Goal: Communication & Community: Answer question/provide support

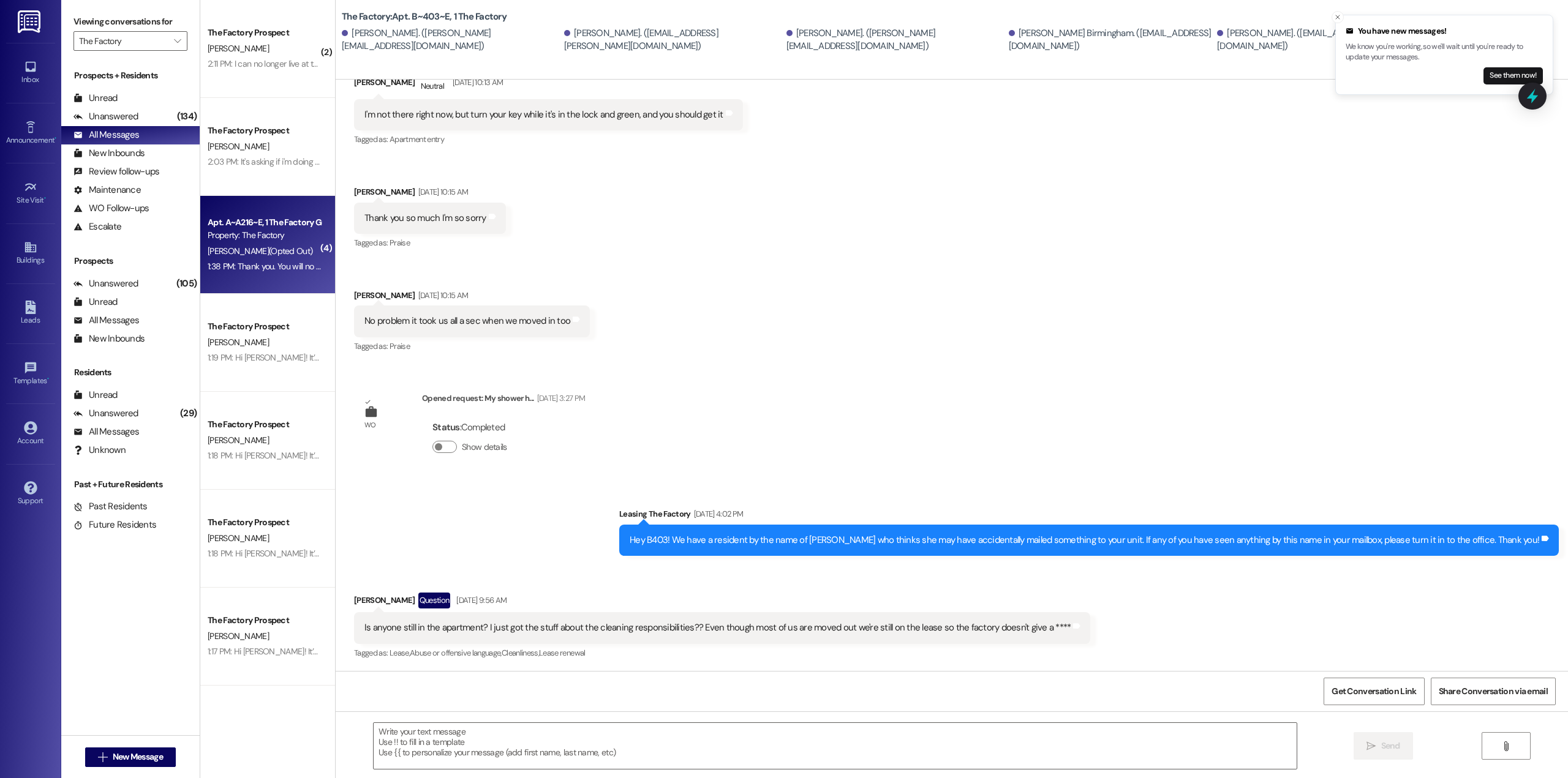
click at [279, 262] on div "1:38 PM: Thank you. You will no longer receive texts from this thread. Please r…" at bounding box center [496, 266] width 577 height 11
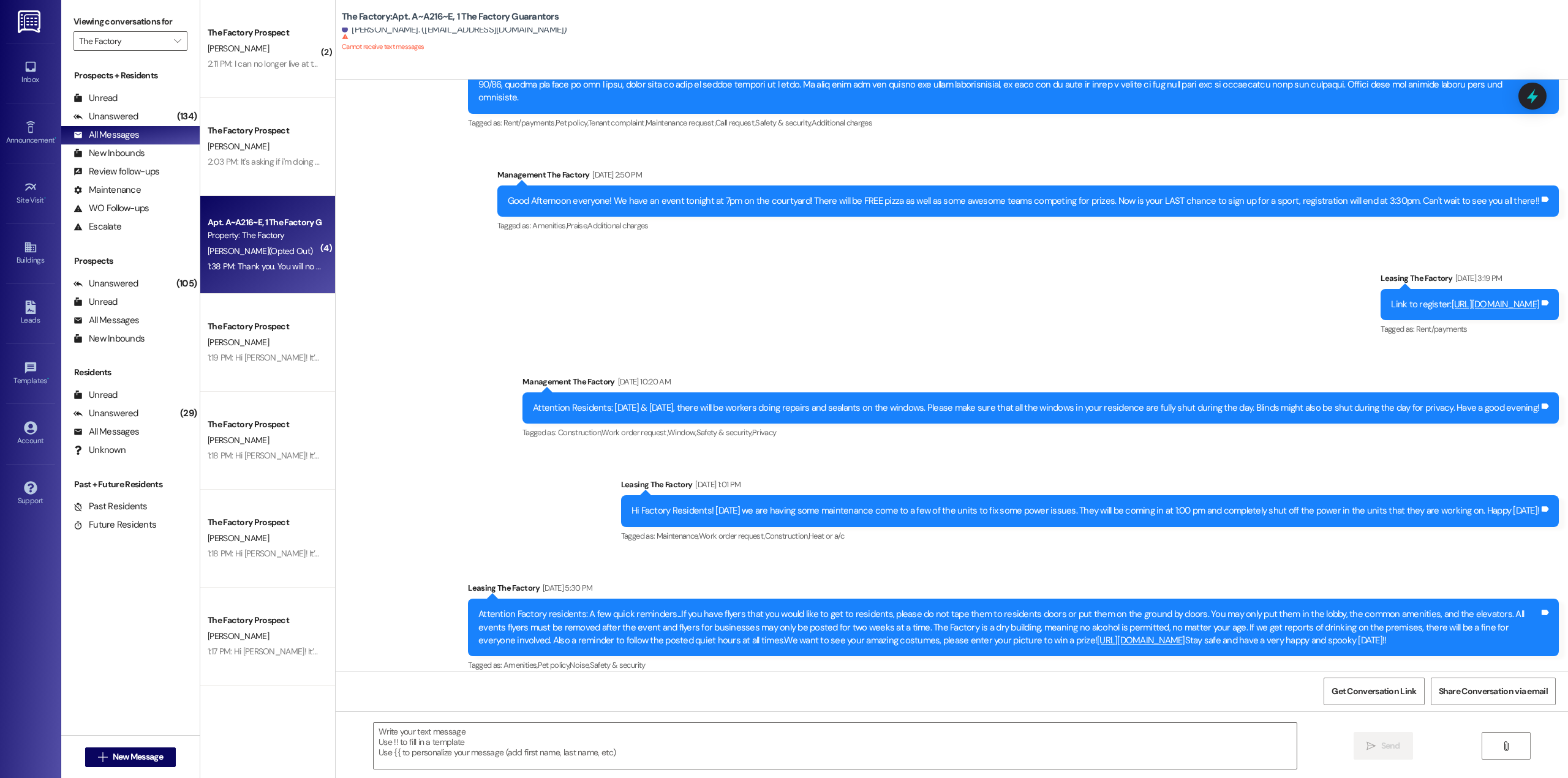
scroll to position [2929, 0]
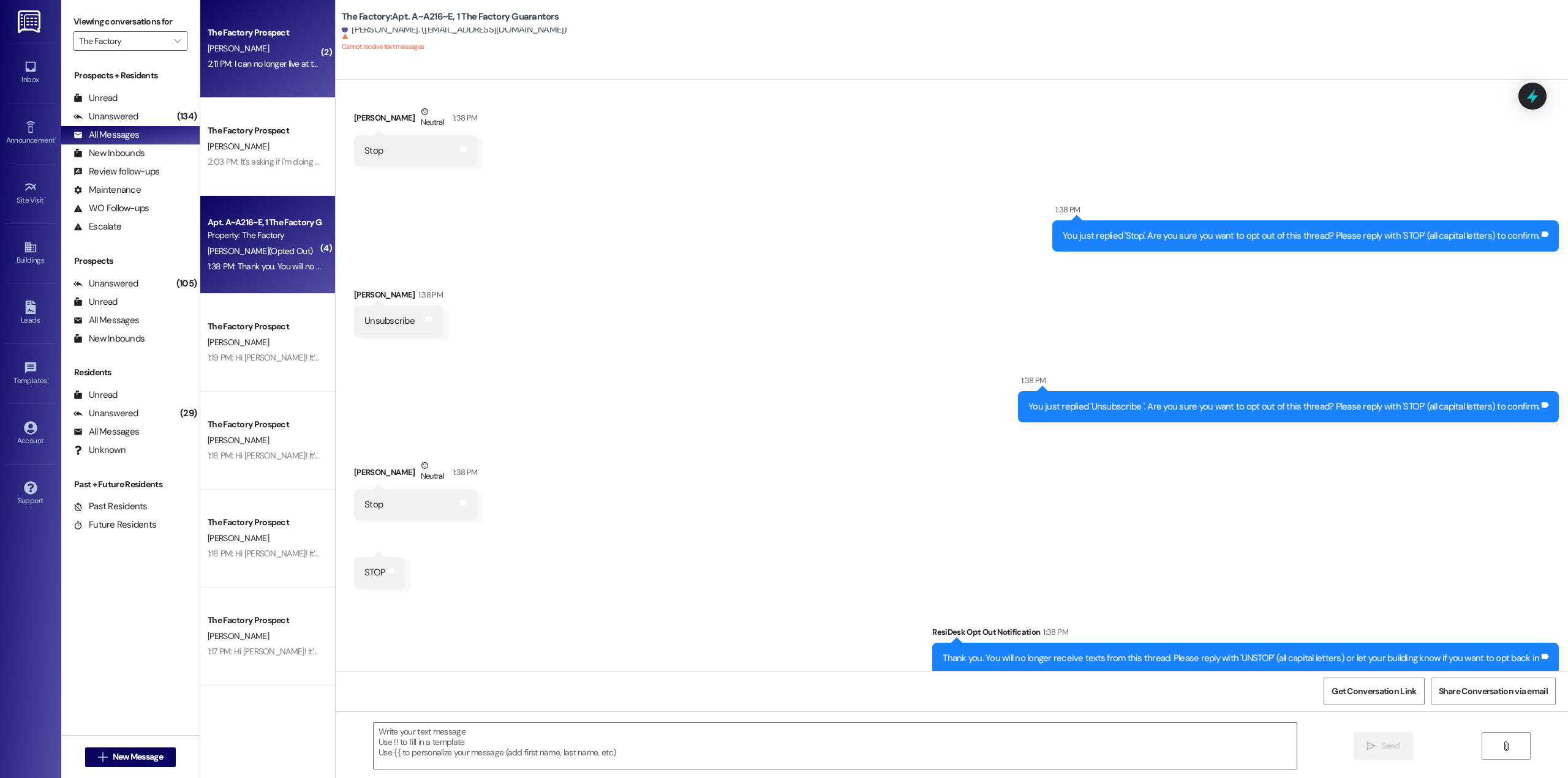
click at [252, 76] on div "The Factory Prospect [PERSON_NAME] 2:11 PM: I can no longer live at the factory…" at bounding box center [268, 49] width 135 height 98
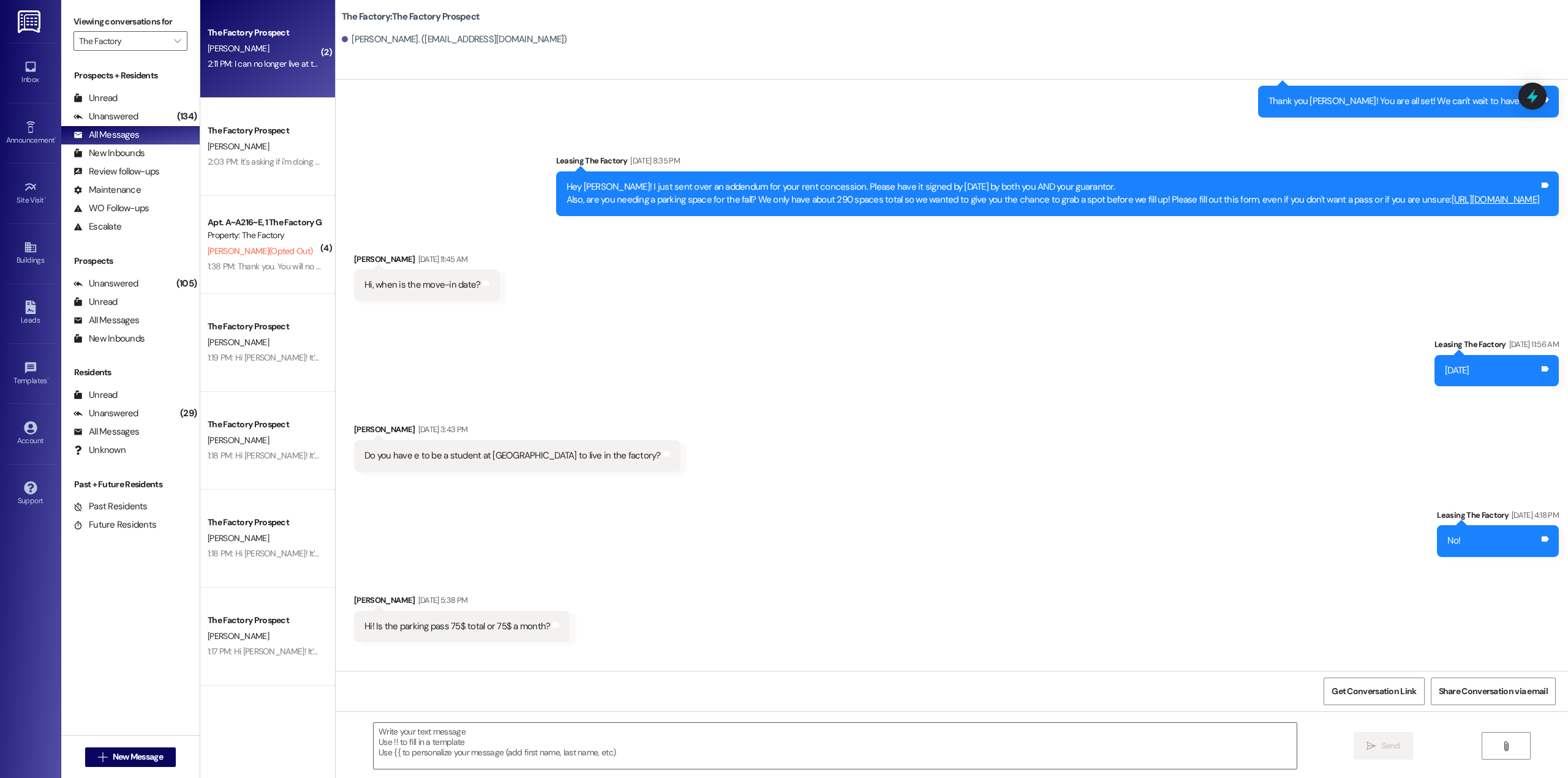
scroll to position [1857, 0]
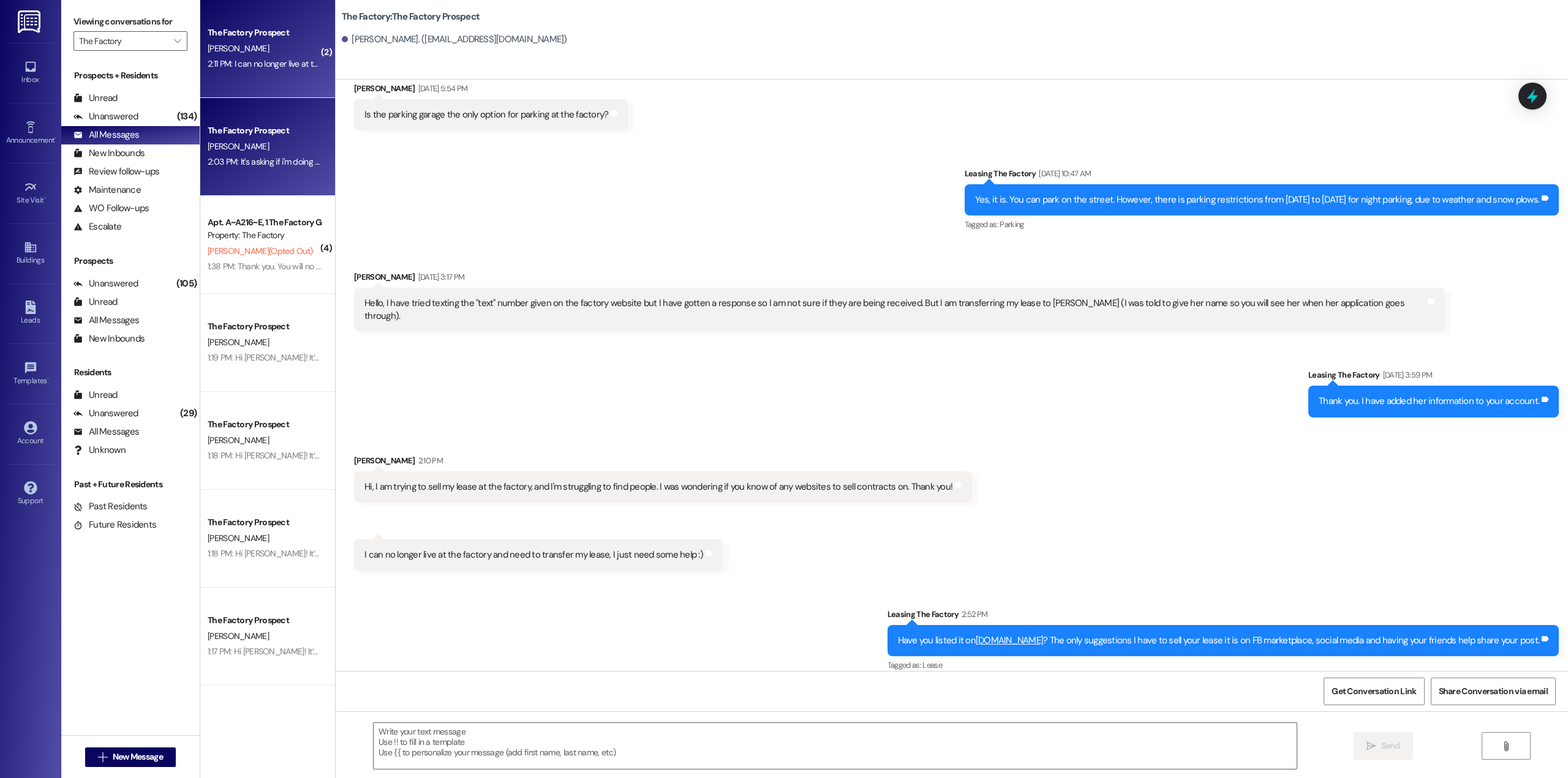
click at [261, 190] on div "The Factory Prospect [PERSON_NAME] 2:03 PM: It's asking if i'm doing a 9/12 mon…" at bounding box center [268, 147] width 135 height 98
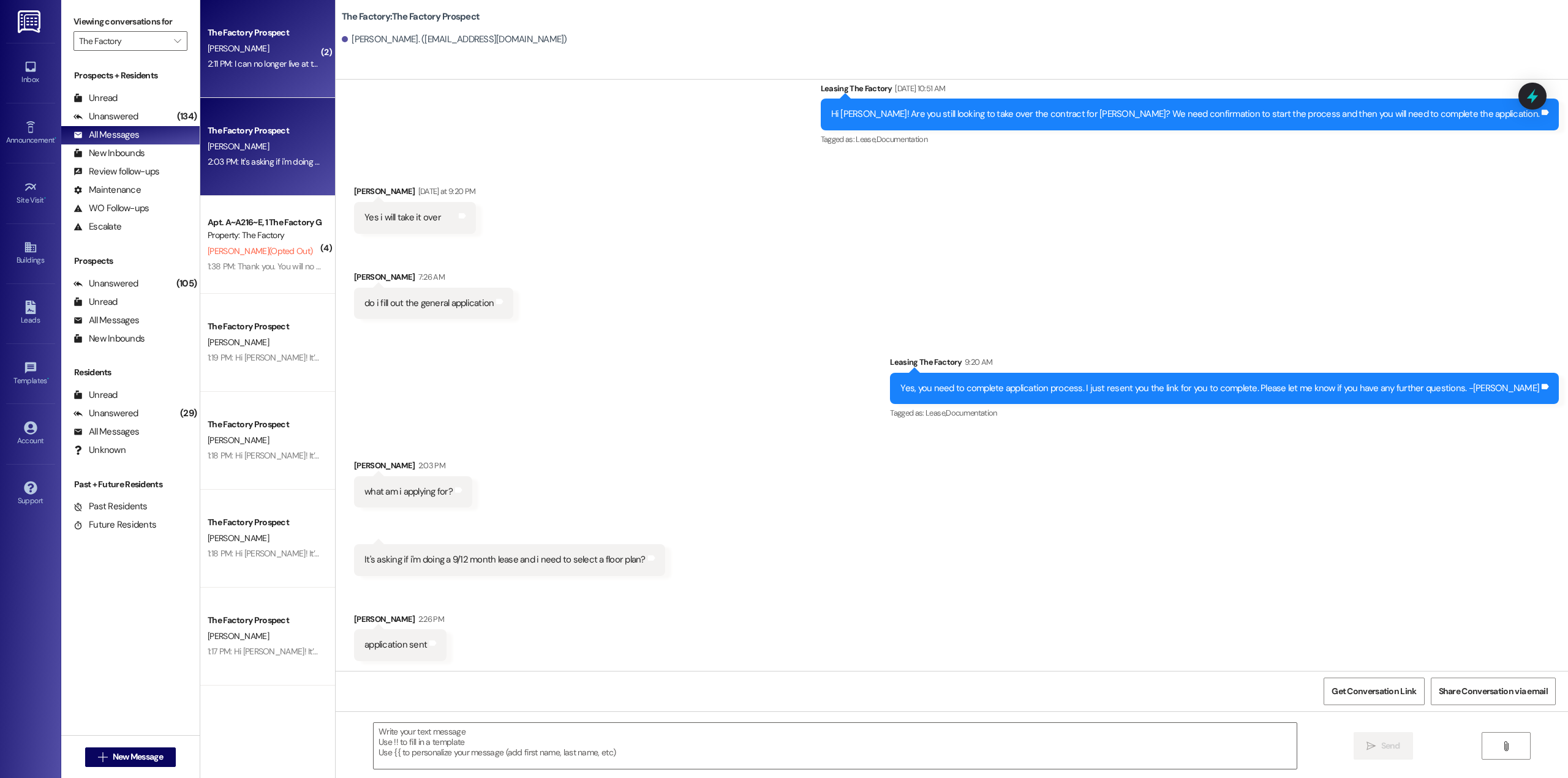
click at [250, 50] on div "[PERSON_NAME]" at bounding box center [264, 49] width 116 height 16
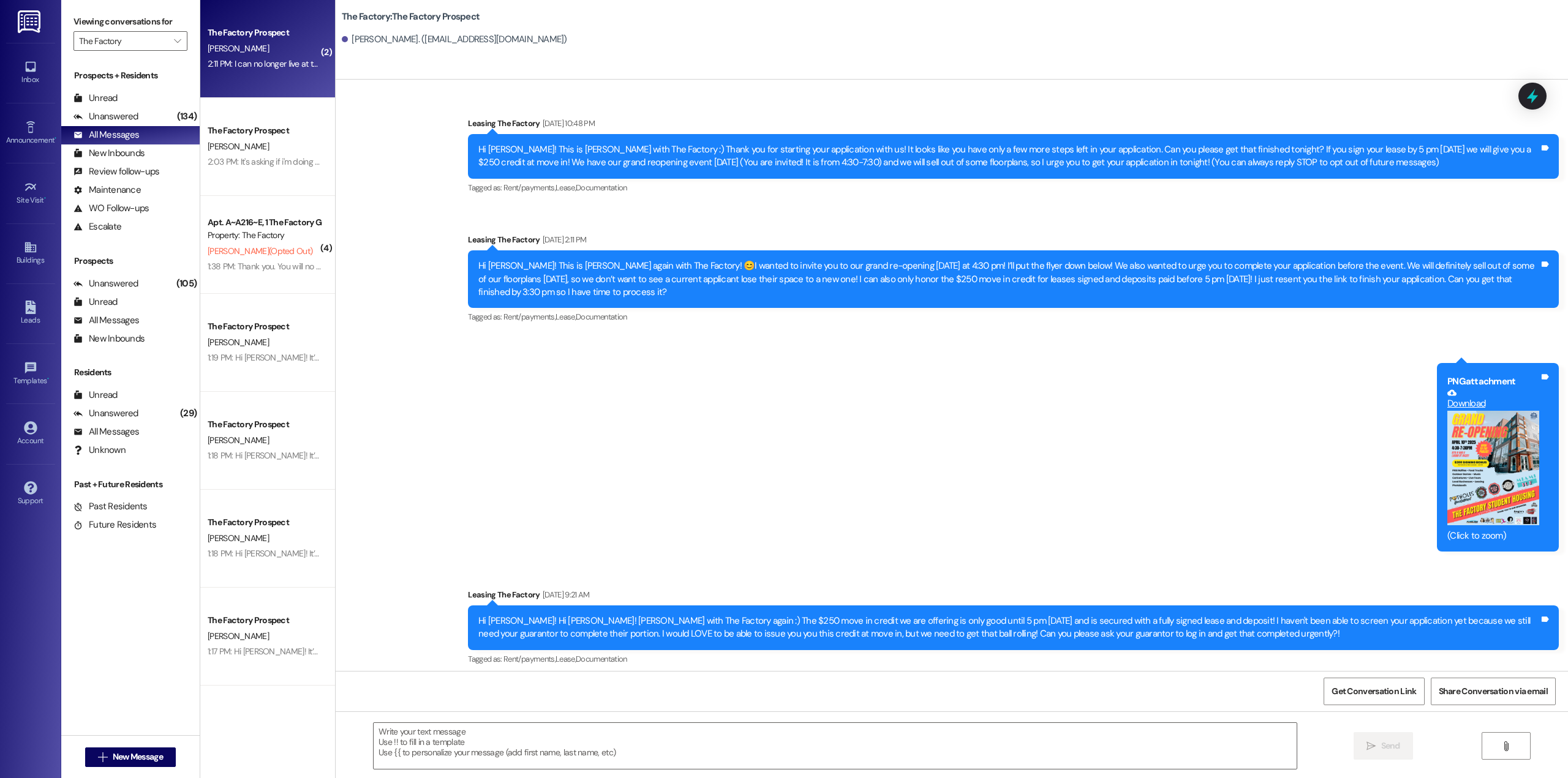
scroll to position [1857, 0]
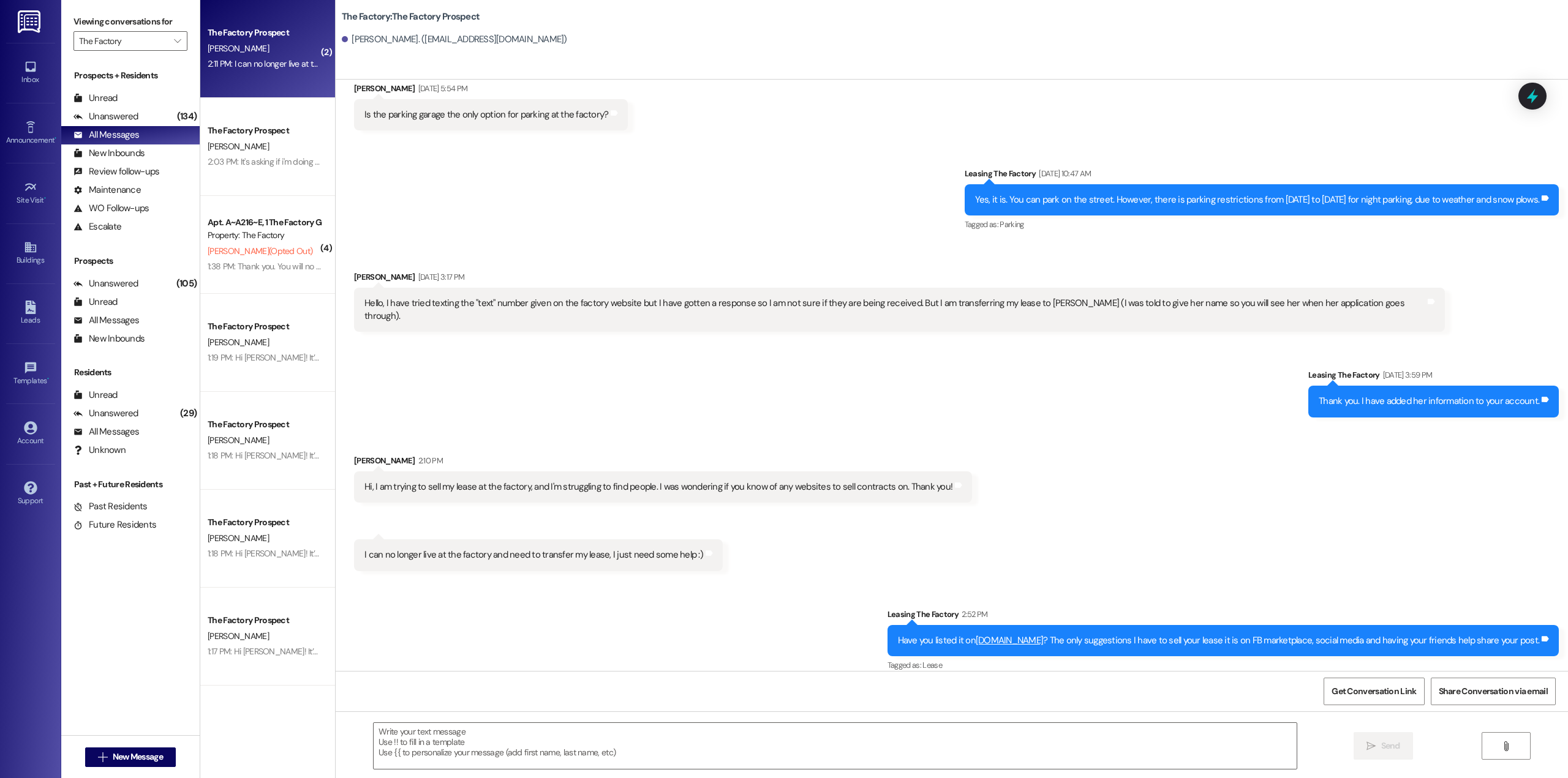
click at [273, 94] on div "The Factory Prospect [PERSON_NAME] 2:11 PM: I can no longer live at the factory…" at bounding box center [268, 49] width 135 height 98
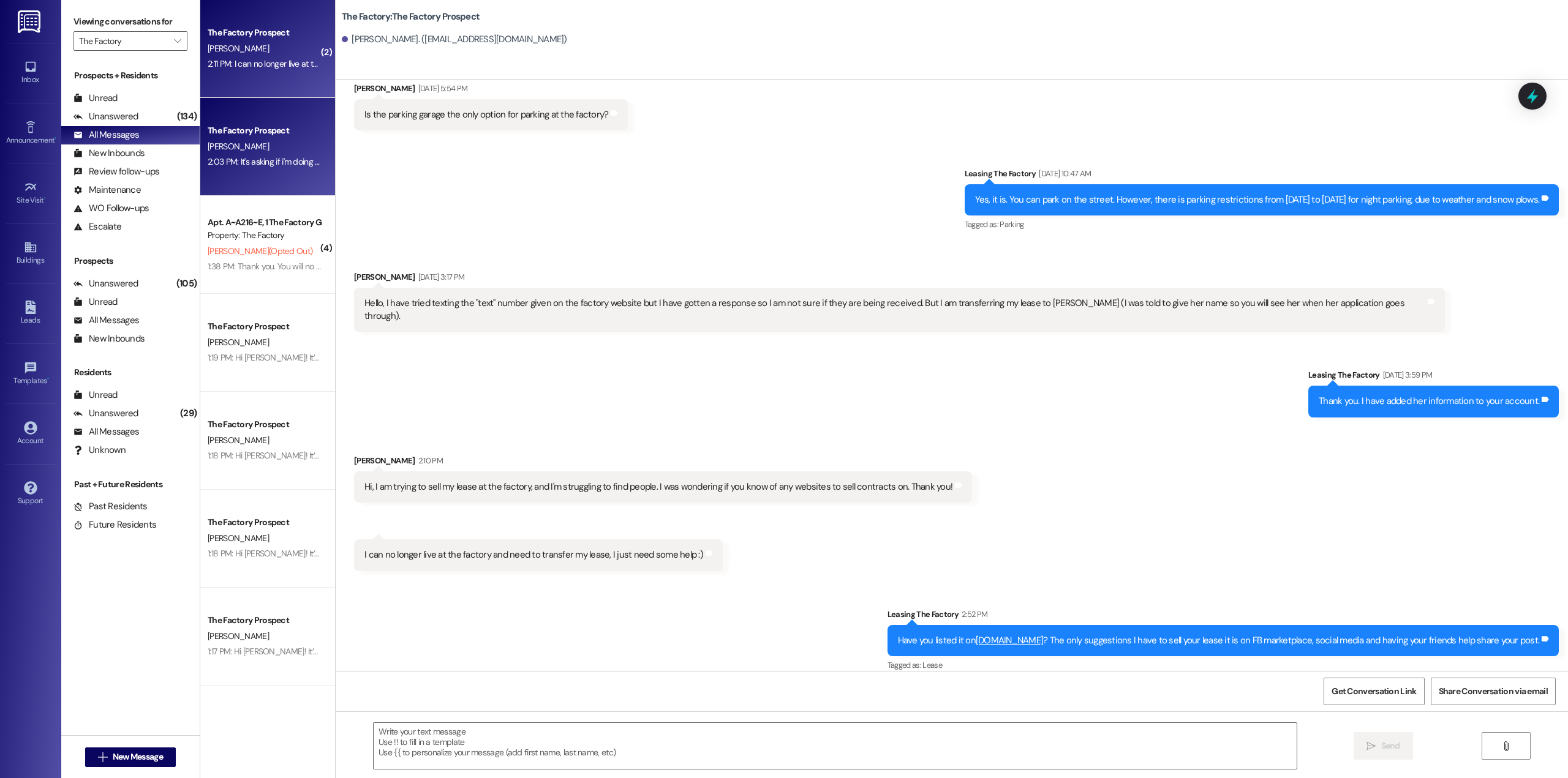
click at [269, 141] on div "[PERSON_NAME]" at bounding box center [264, 147] width 116 height 16
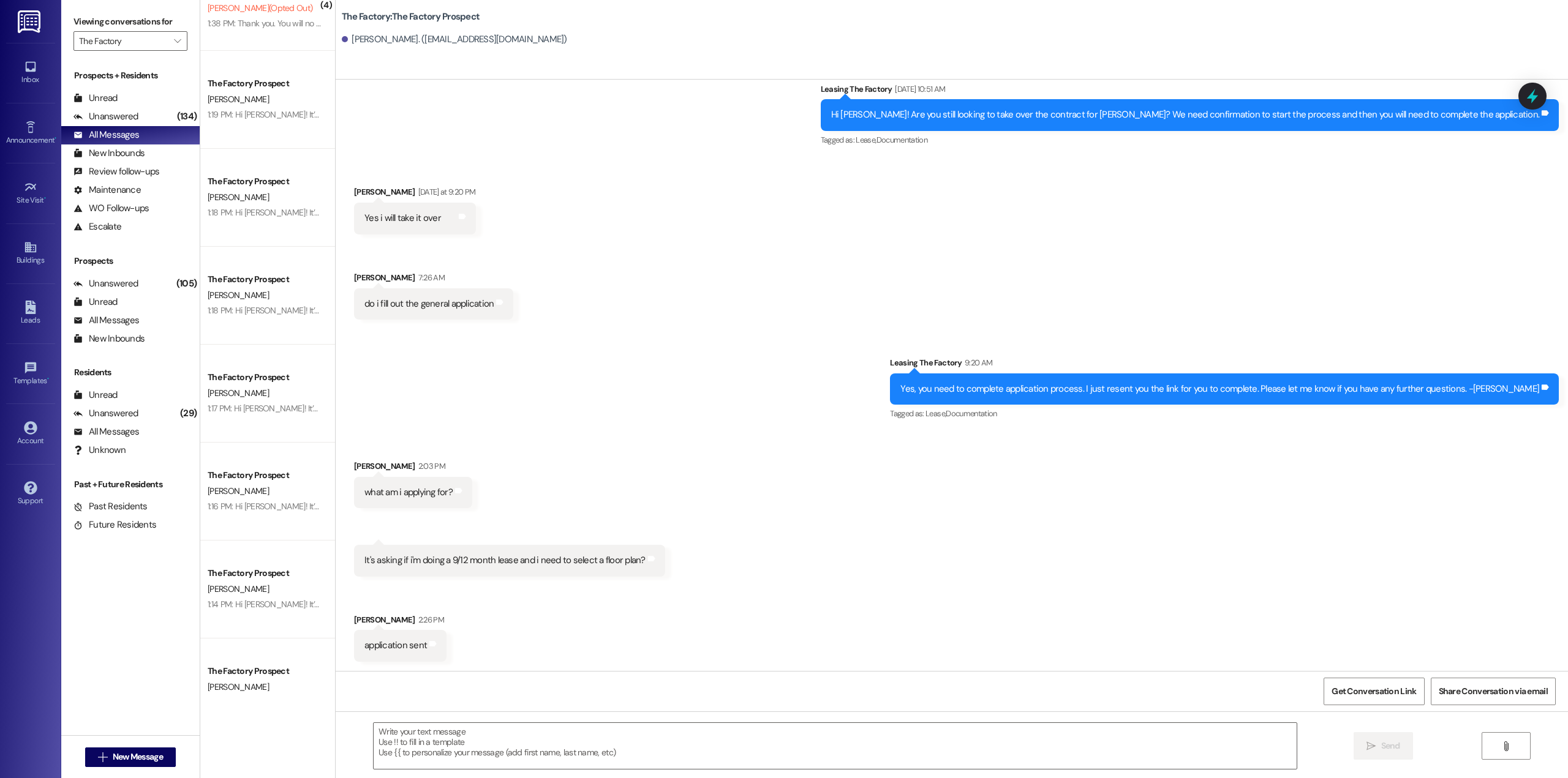
scroll to position [306, 0]
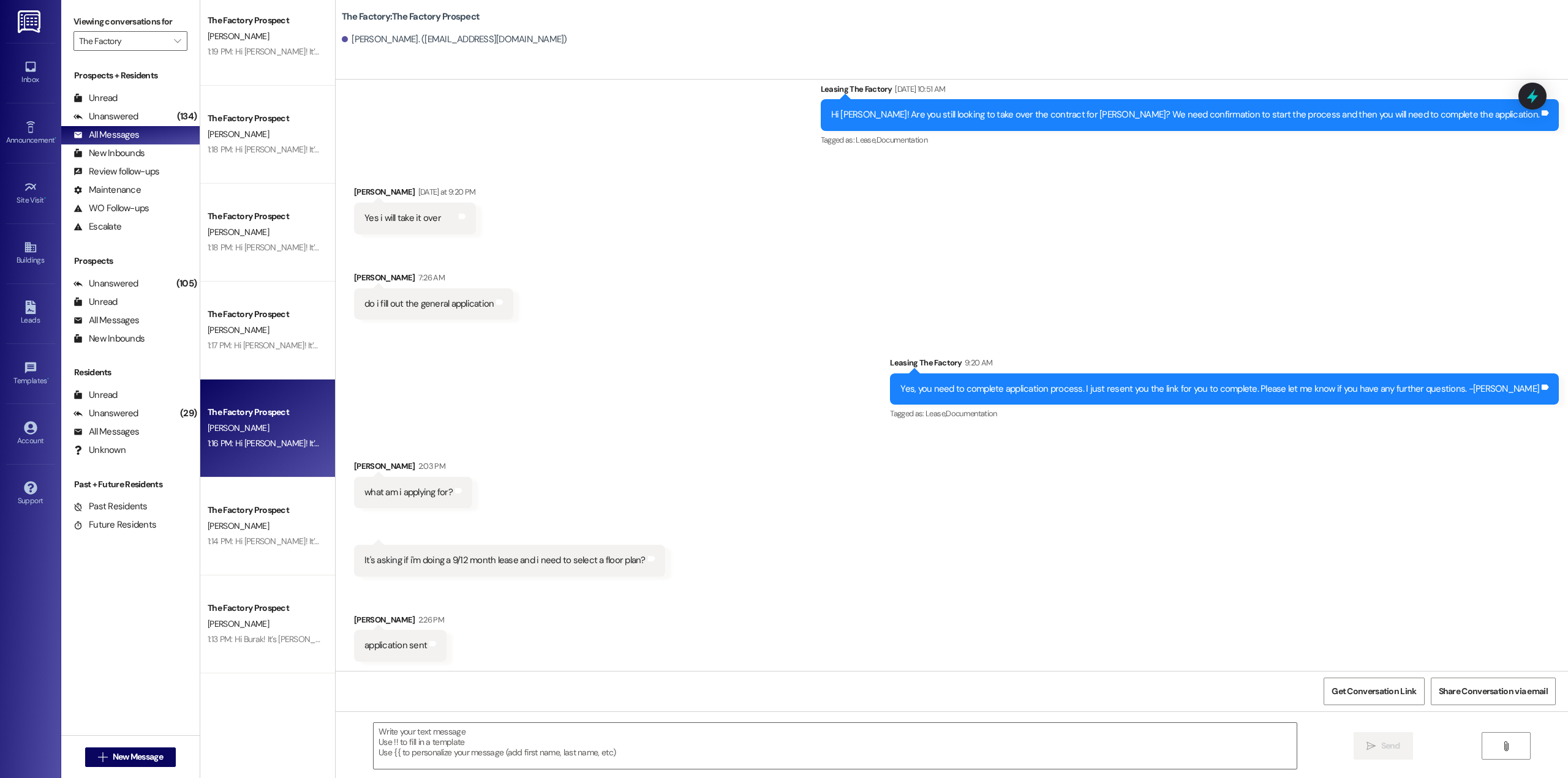
click at [295, 451] on div "1:16 PM: Hi [PERSON_NAME]! It’s [PERSON_NAME] with The Factory. I can’t believe…" at bounding box center [264, 444] width 116 height 16
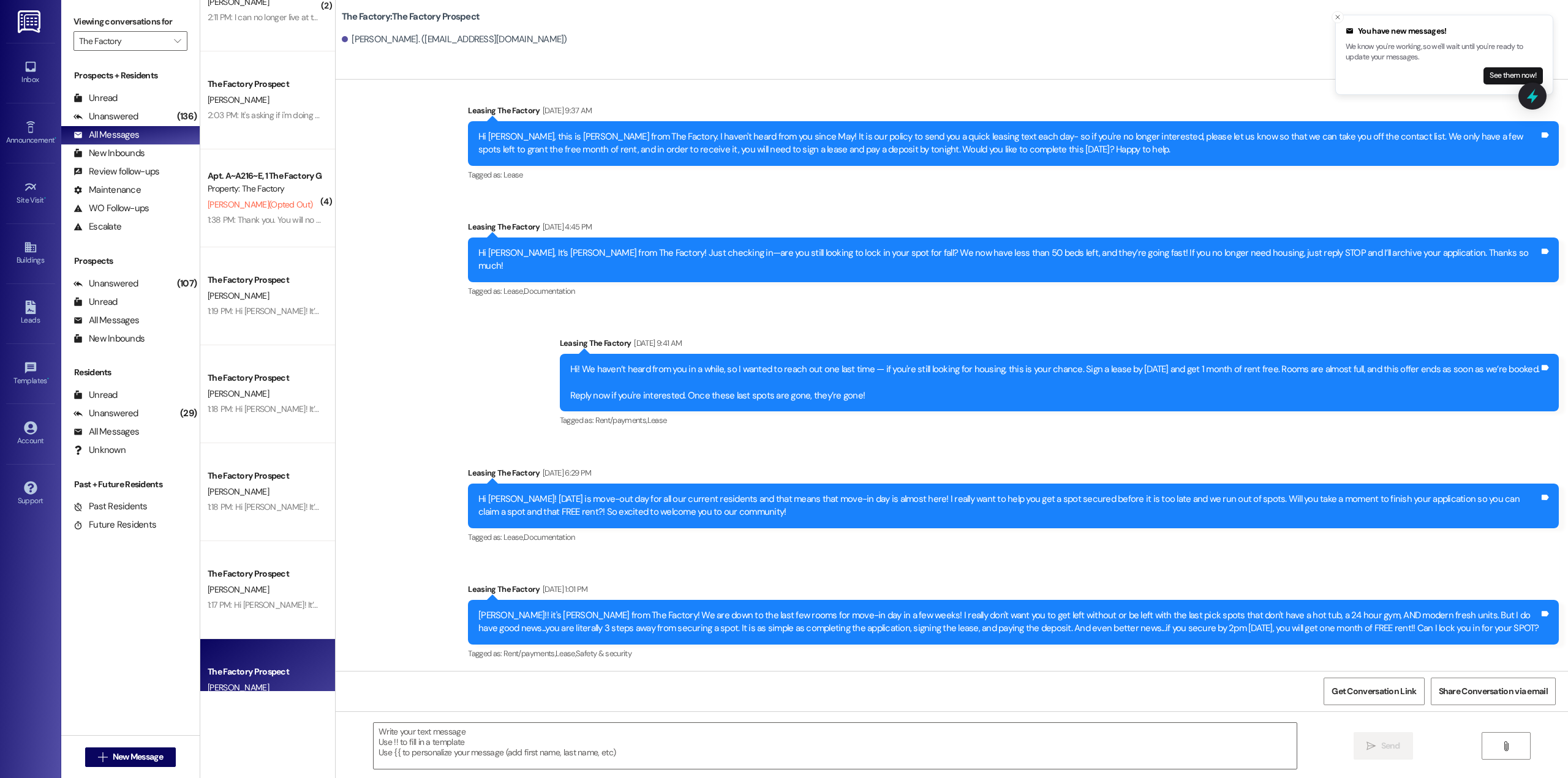
scroll to position [0, 0]
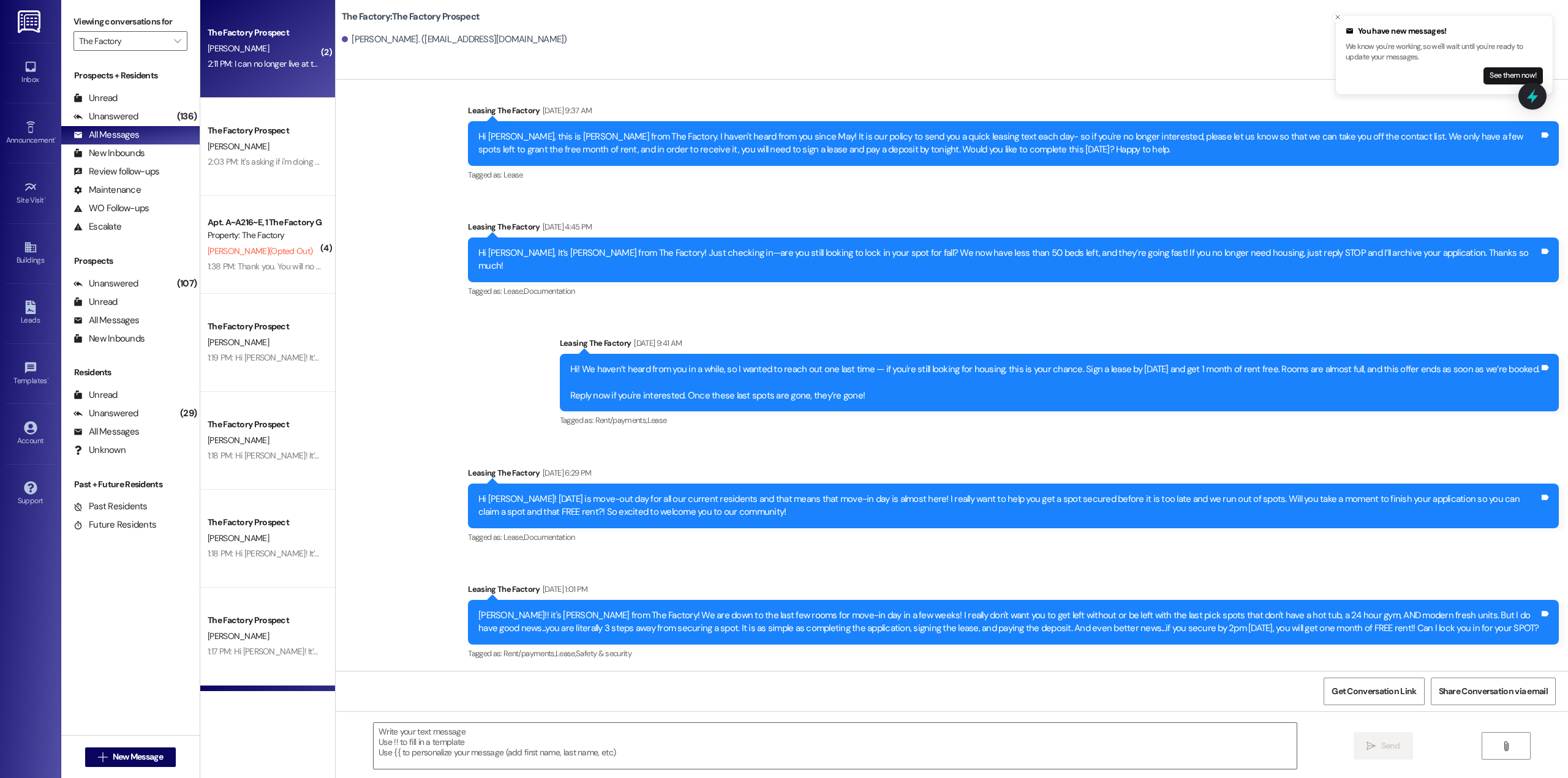
click at [271, 55] on div "[PERSON_NAME]" at bounding box center [264, 49] width 116 height 16
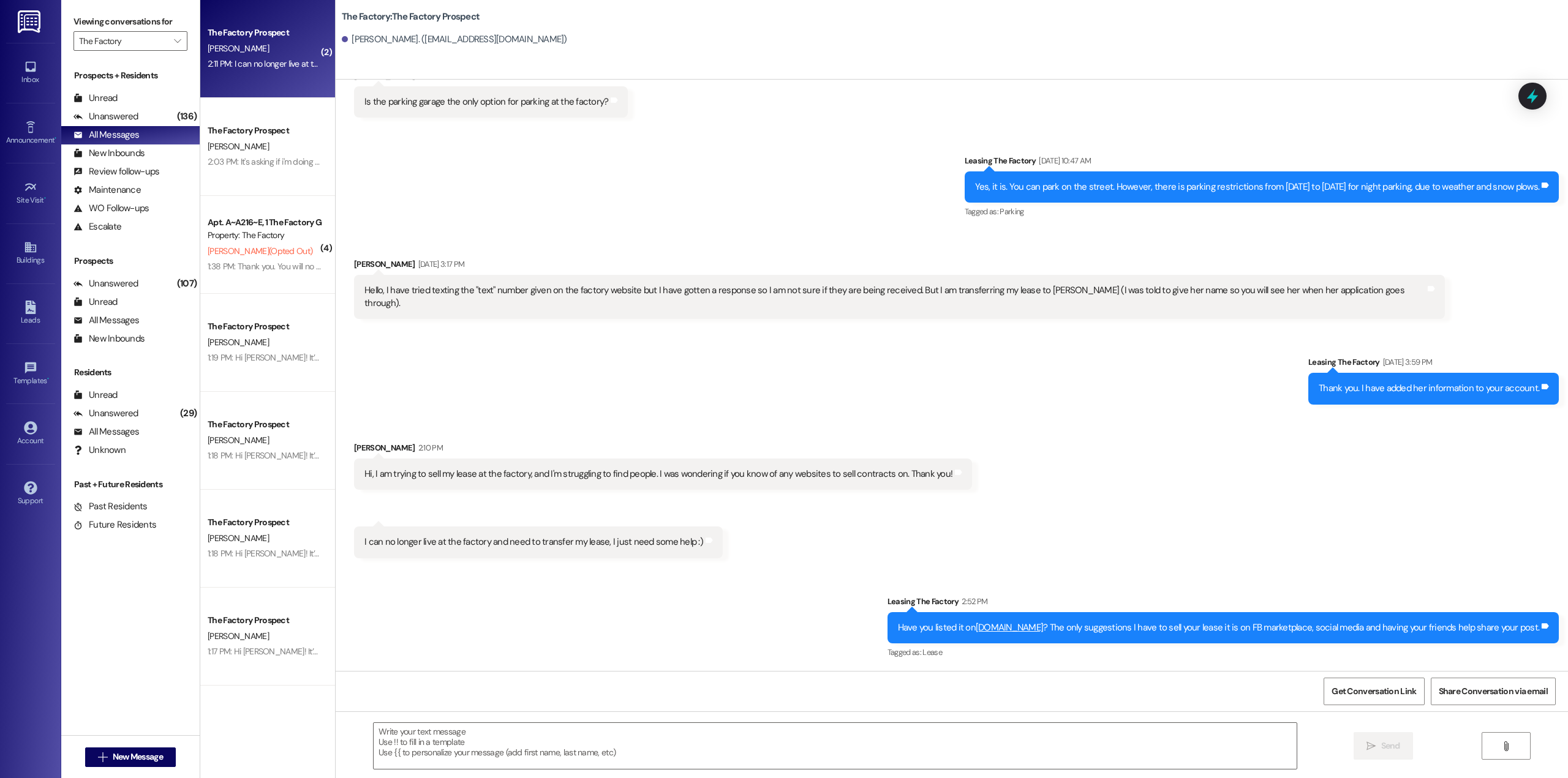
scroll to position [1857, 0]
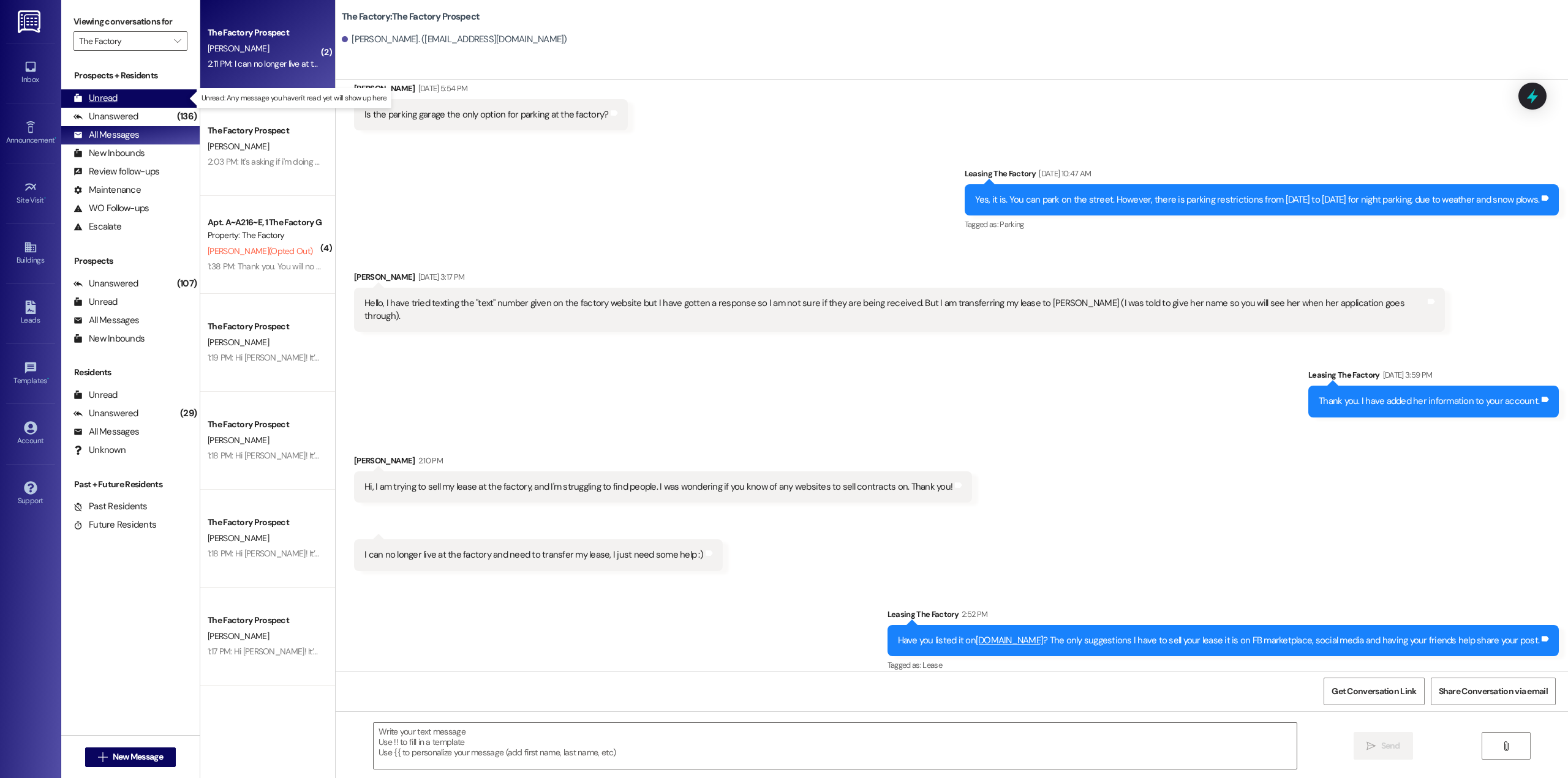
click at [107, 100] on div "Unread" at bounding box center [96, 98] width 44 height 13
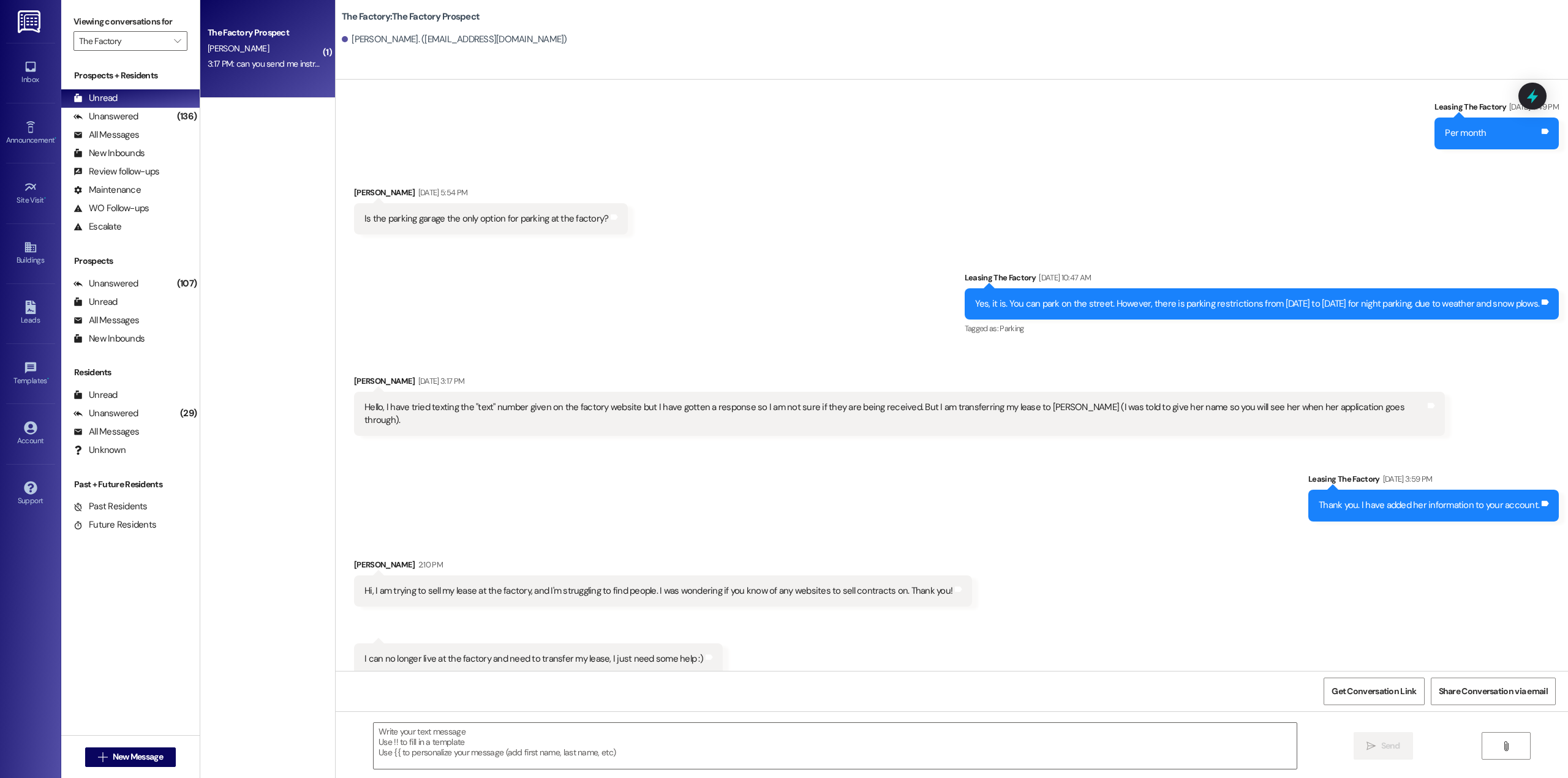
click at [249, 83] on div "The Factory Prospect [PERSON_NAME] 3:17 PM: can you send me instructions on how…" at bounding box center [268, 49] width 135 height 98
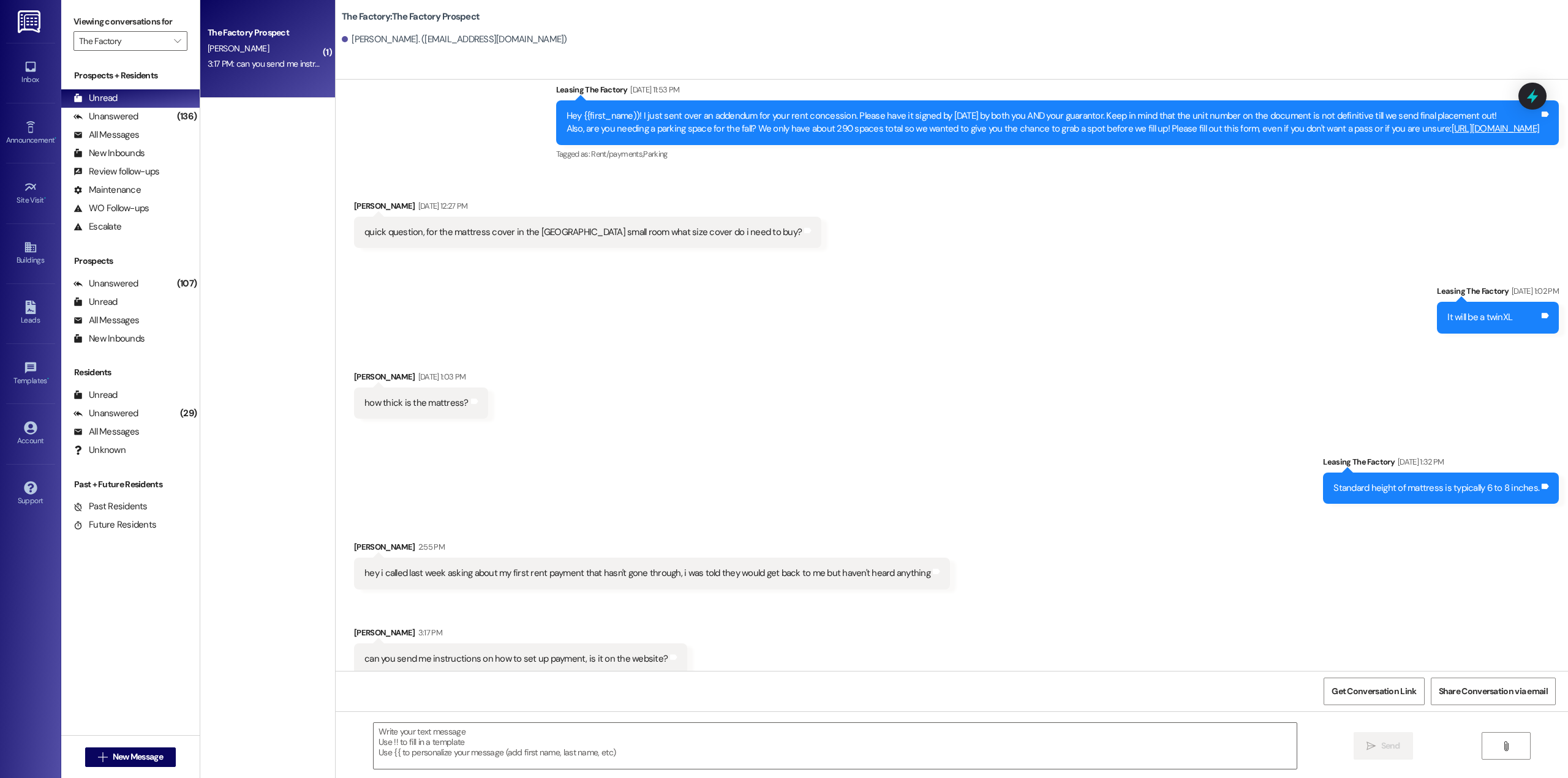
scroll to position [3903, 0]
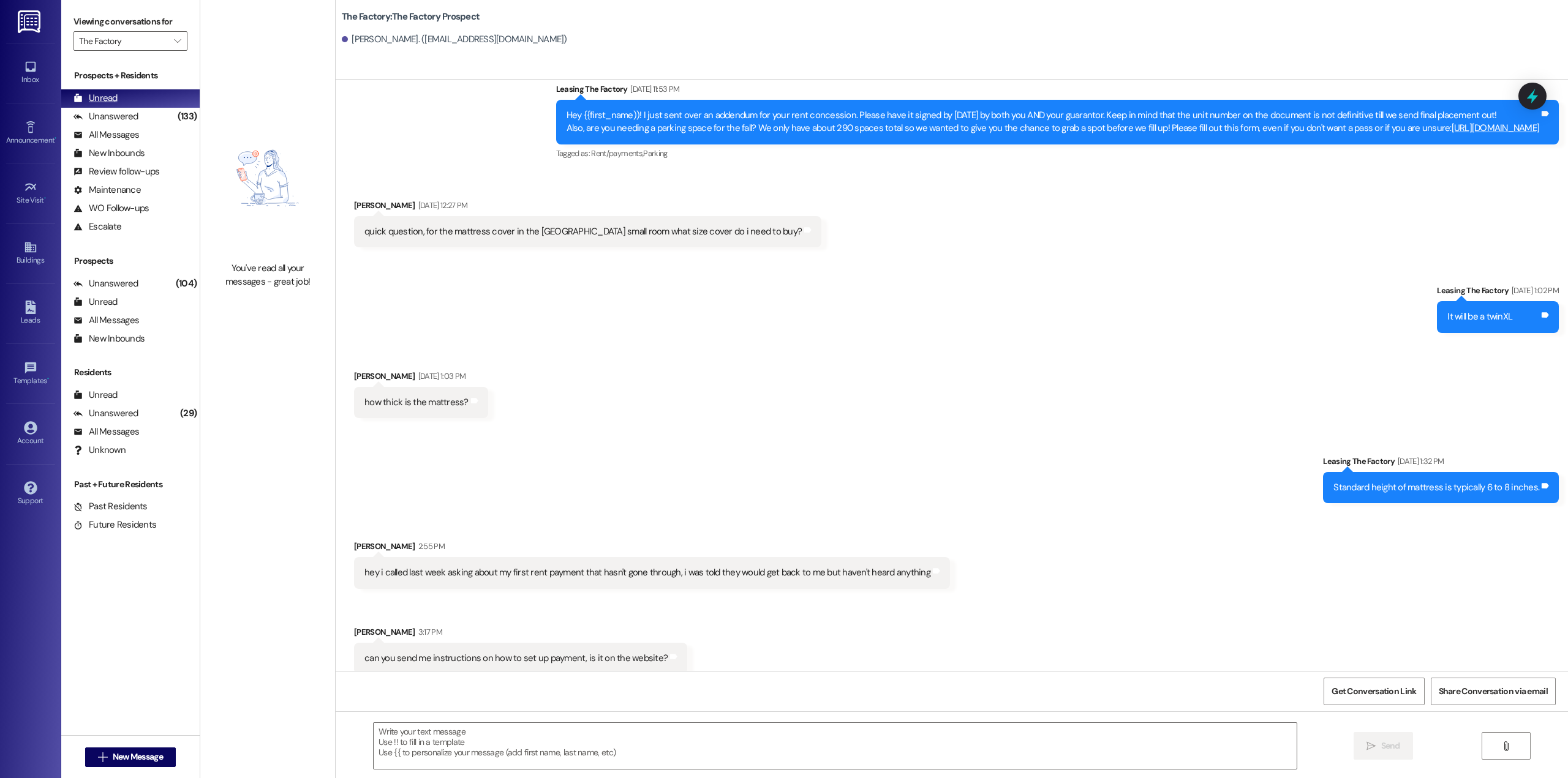
click at [114, 93] on div "Unread" at bounding box center [96, 98] width 44 height 13
click at [116, 104] on div "Unread" at bounding box center [96, 98] width 44 height 13
click at [111, 99] on div "Unread" at bounding box center [96, 98] width 44 height 13
click at [116, 113] on div "Unanswered" at bounding box center [106, 116] width 65 height 13
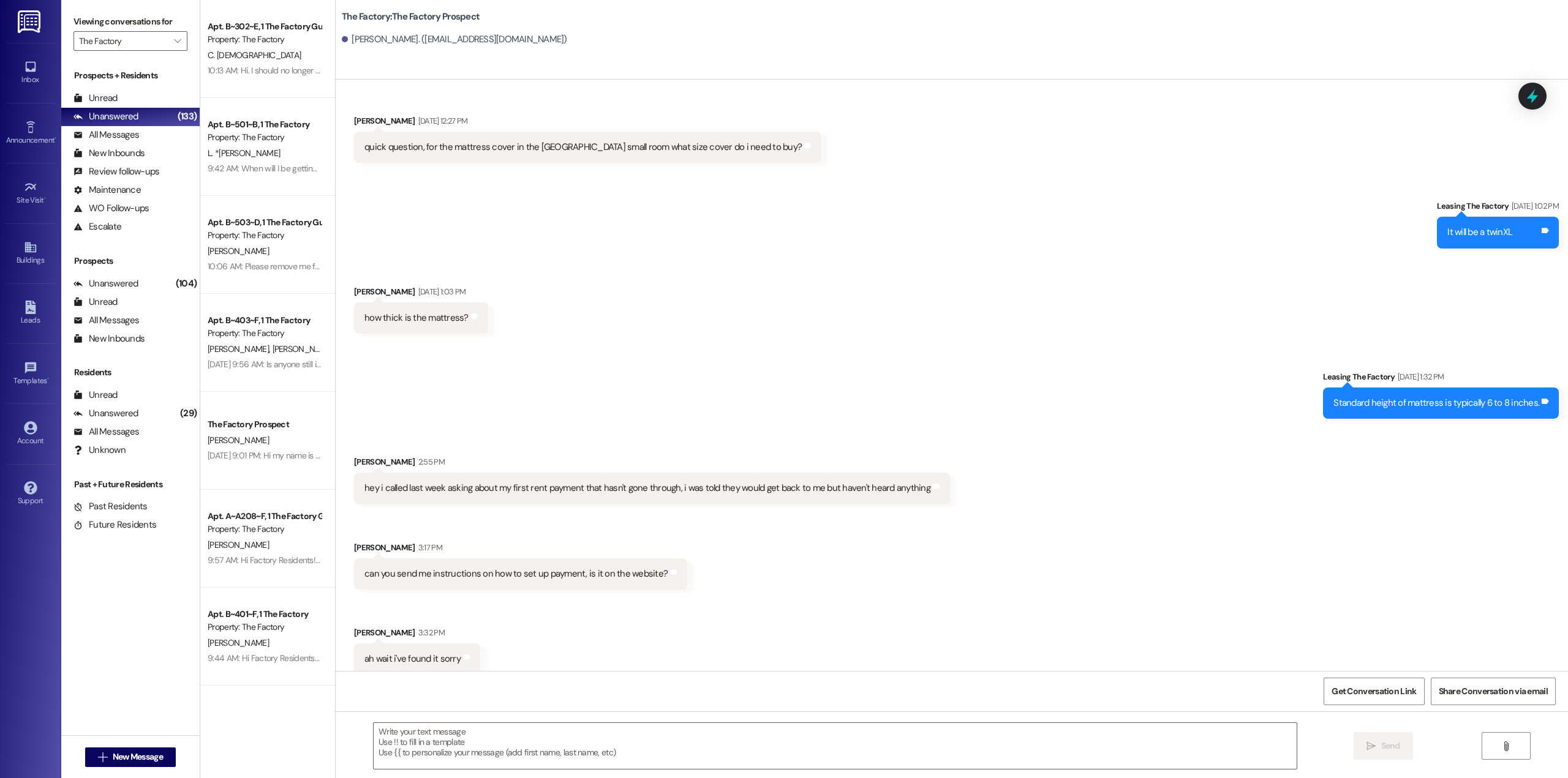
scroll to position [3988, 0]
click at [37, 74] on div "Inbox" at bounding box center [31, 80] width 61 height 12
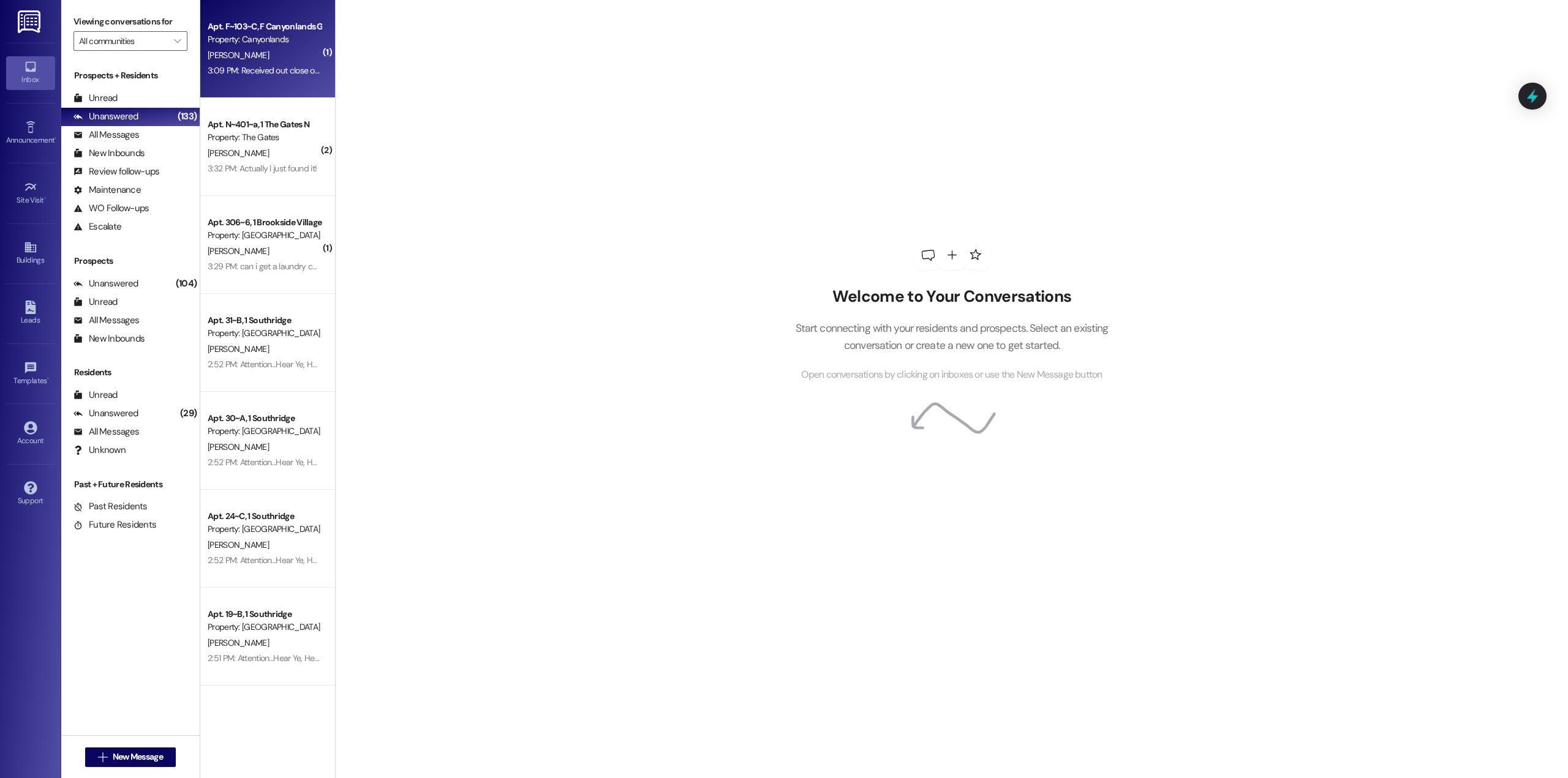
click at [248, 60] on div "[PERSON_NAME]" at bounding box center [264, 55] width 116 height 16
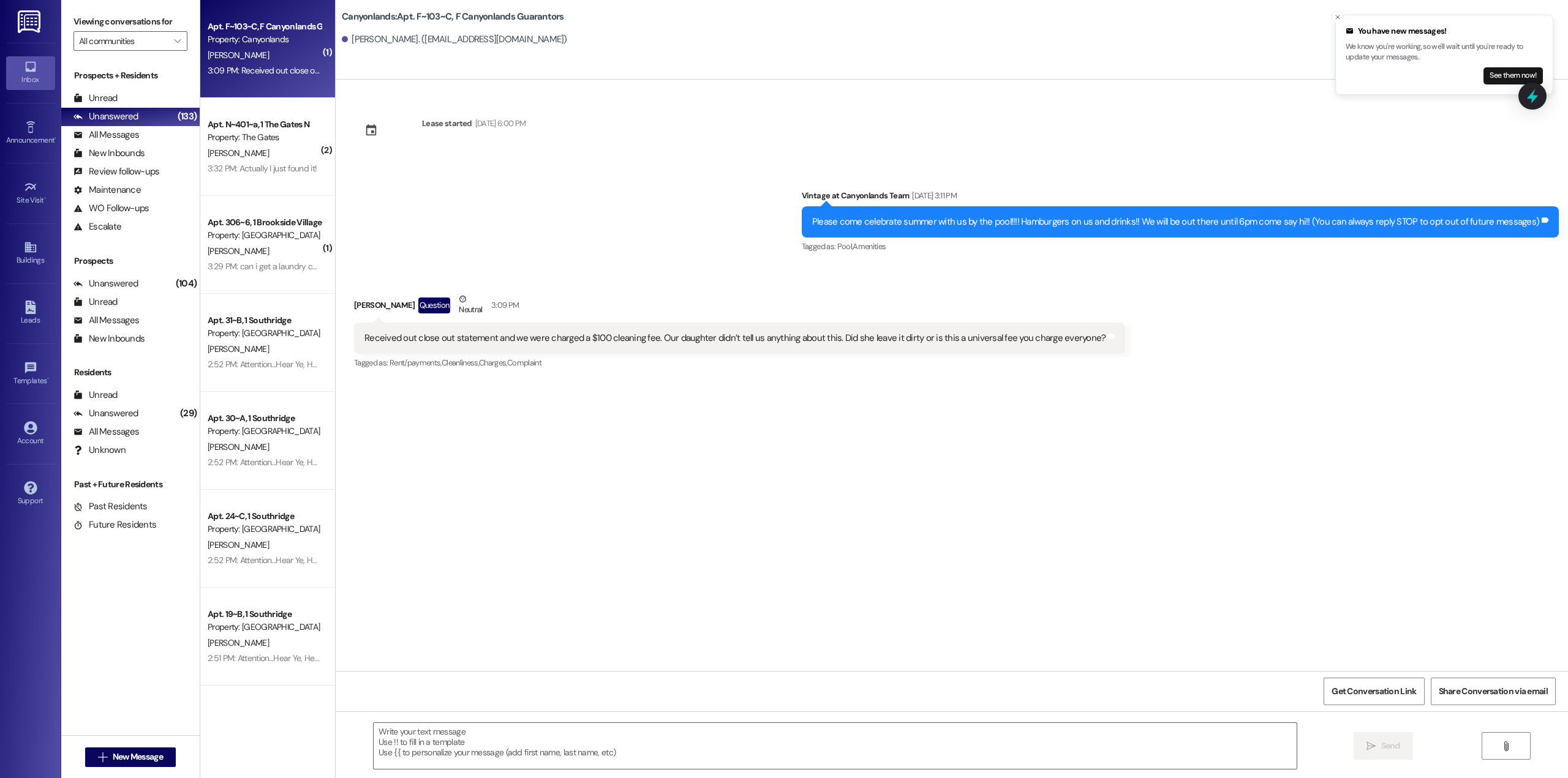
click at [238, 146] on div "[PERSON_NAME]" at bounding box center [264, 153] width 116 height 16
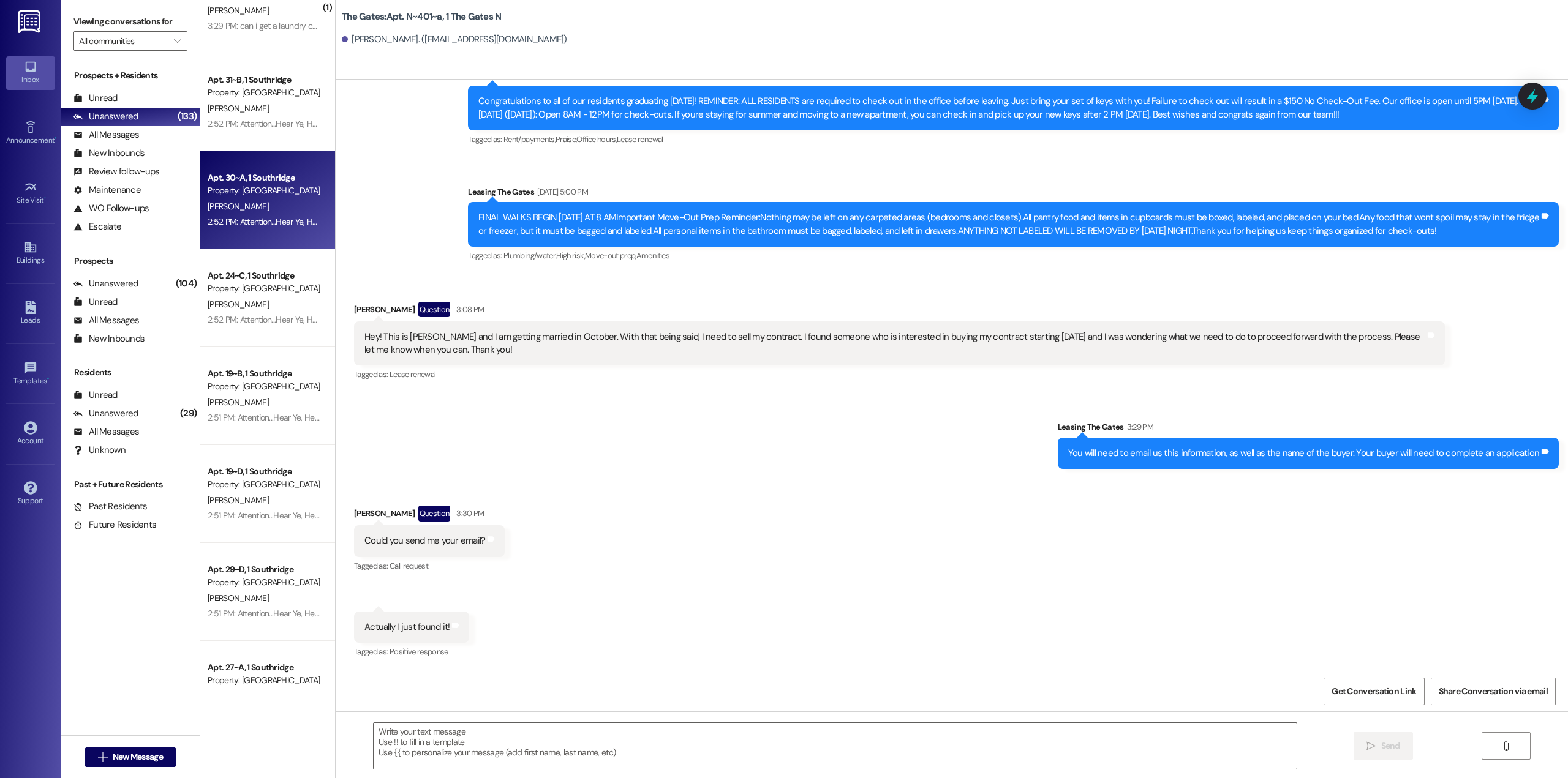
scroll to position [245, 0]
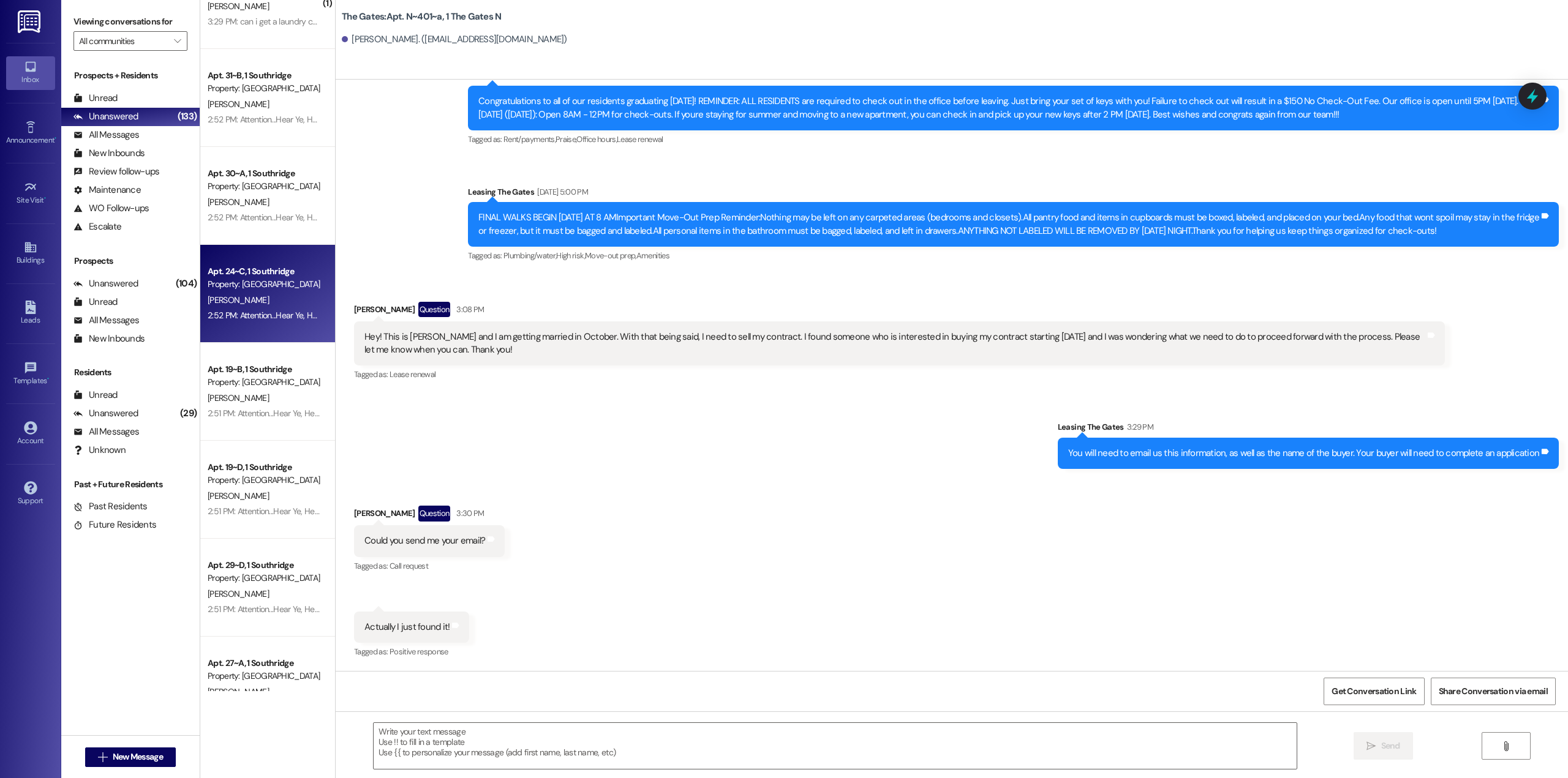
click at [304, 301] on div "[PERSON_NAME]" at bounding box center [264, 300] width 116 height 16
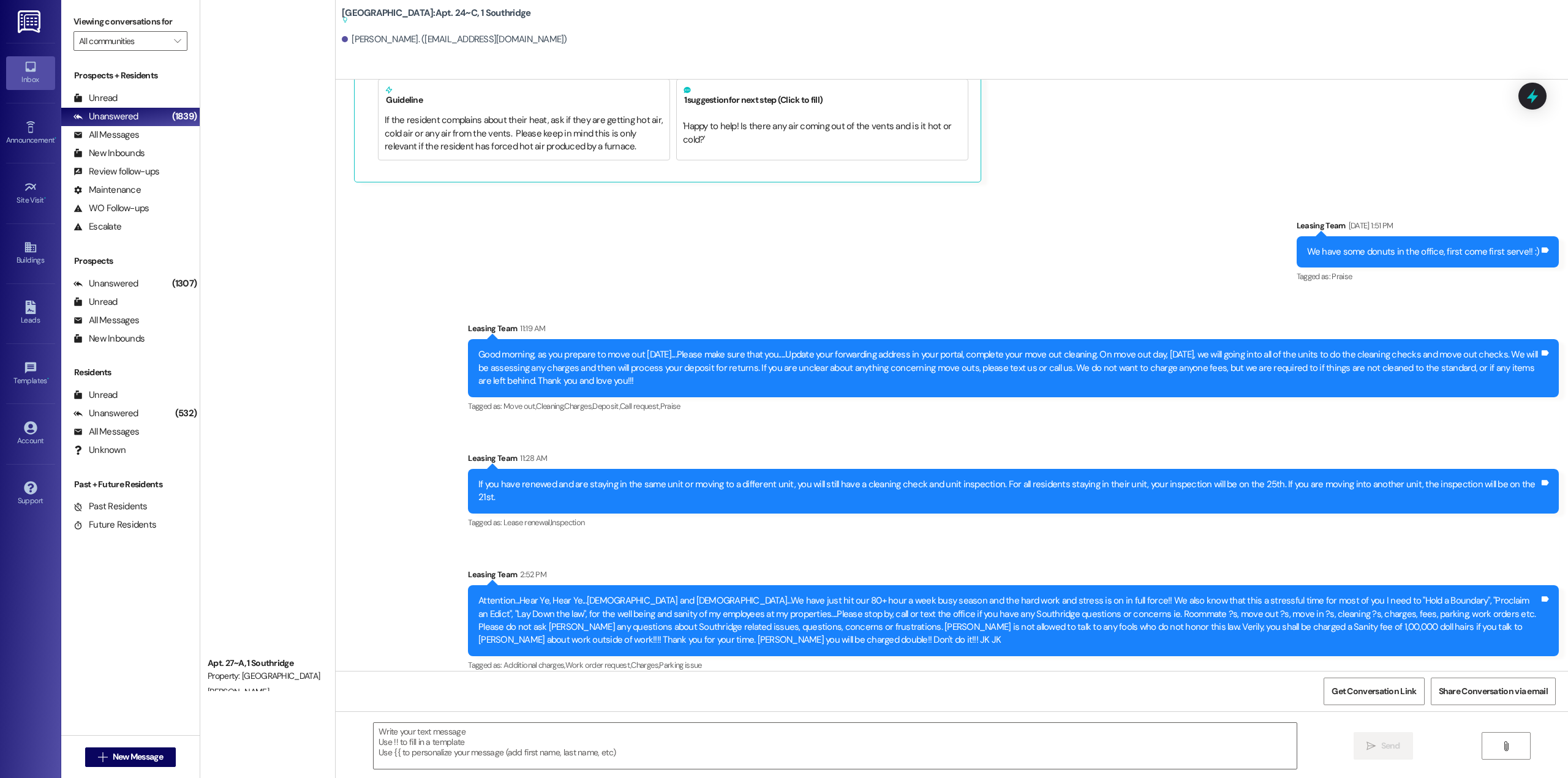
scroll to position [1454, 0]
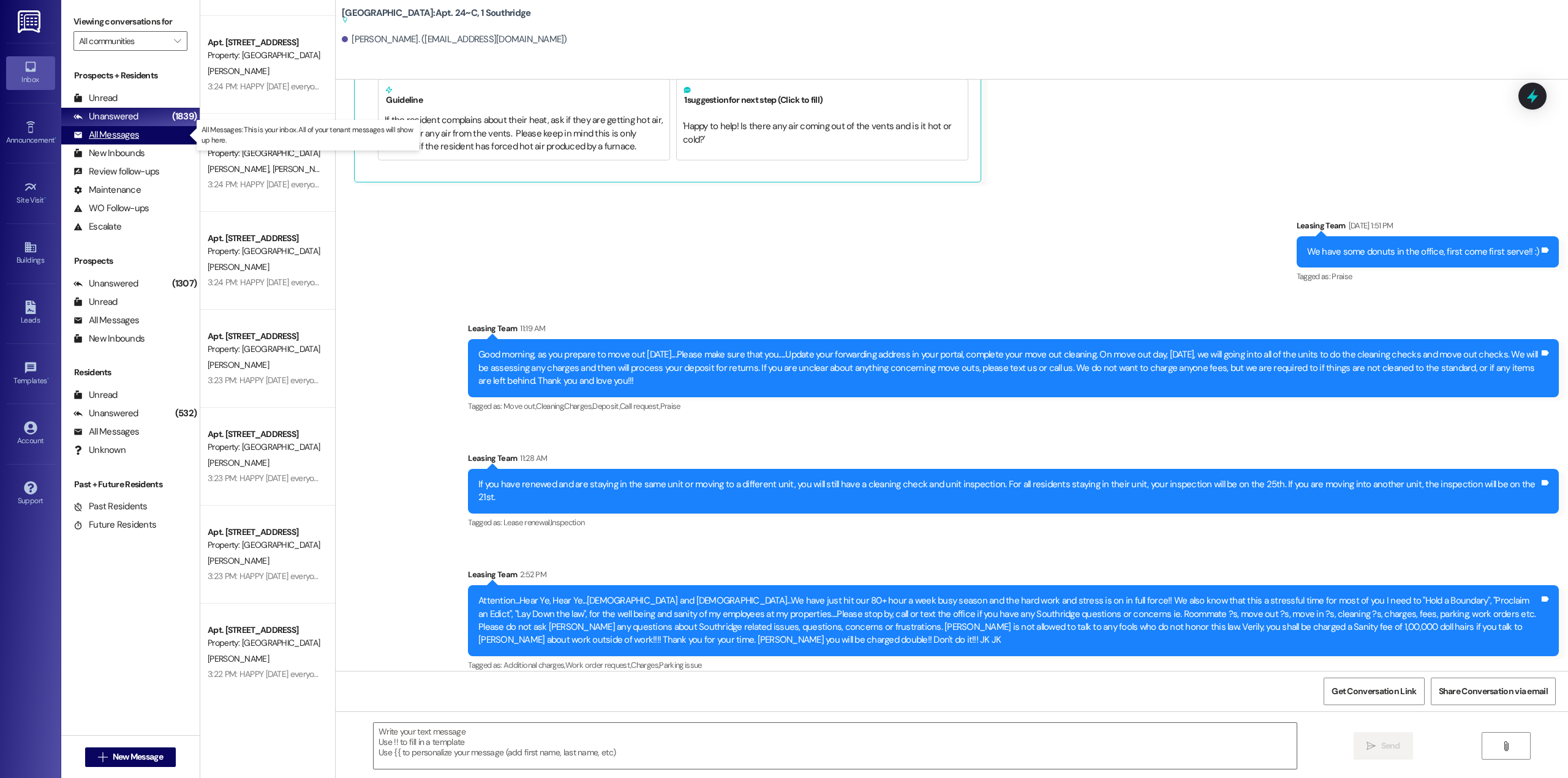
click at [131, 134] on div "All Messages" at bounding box center [107, 135] width 65 height 13
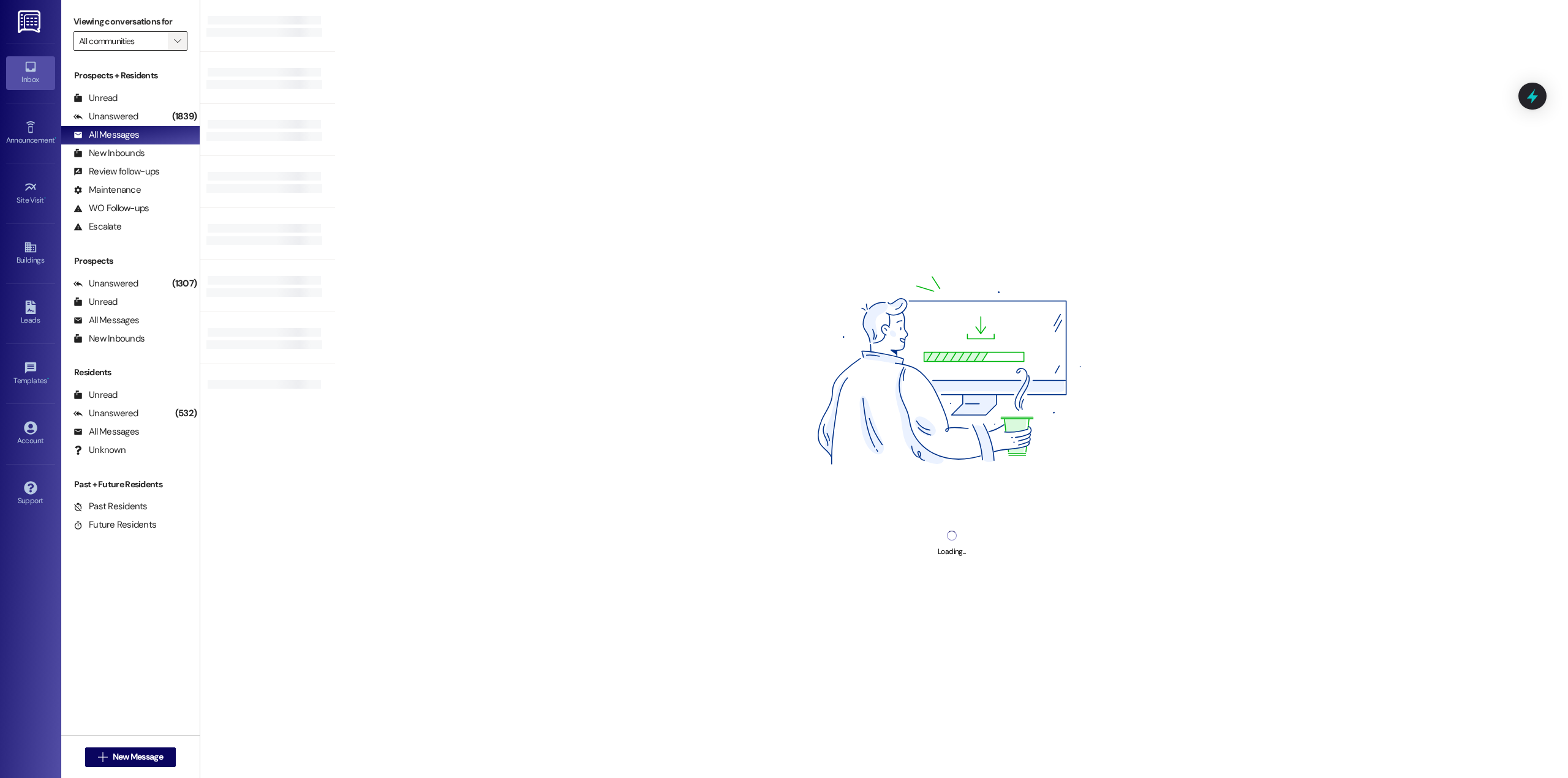
click at [174, 42] on icon "" at bounding box center [177, 41] width 6 height 10
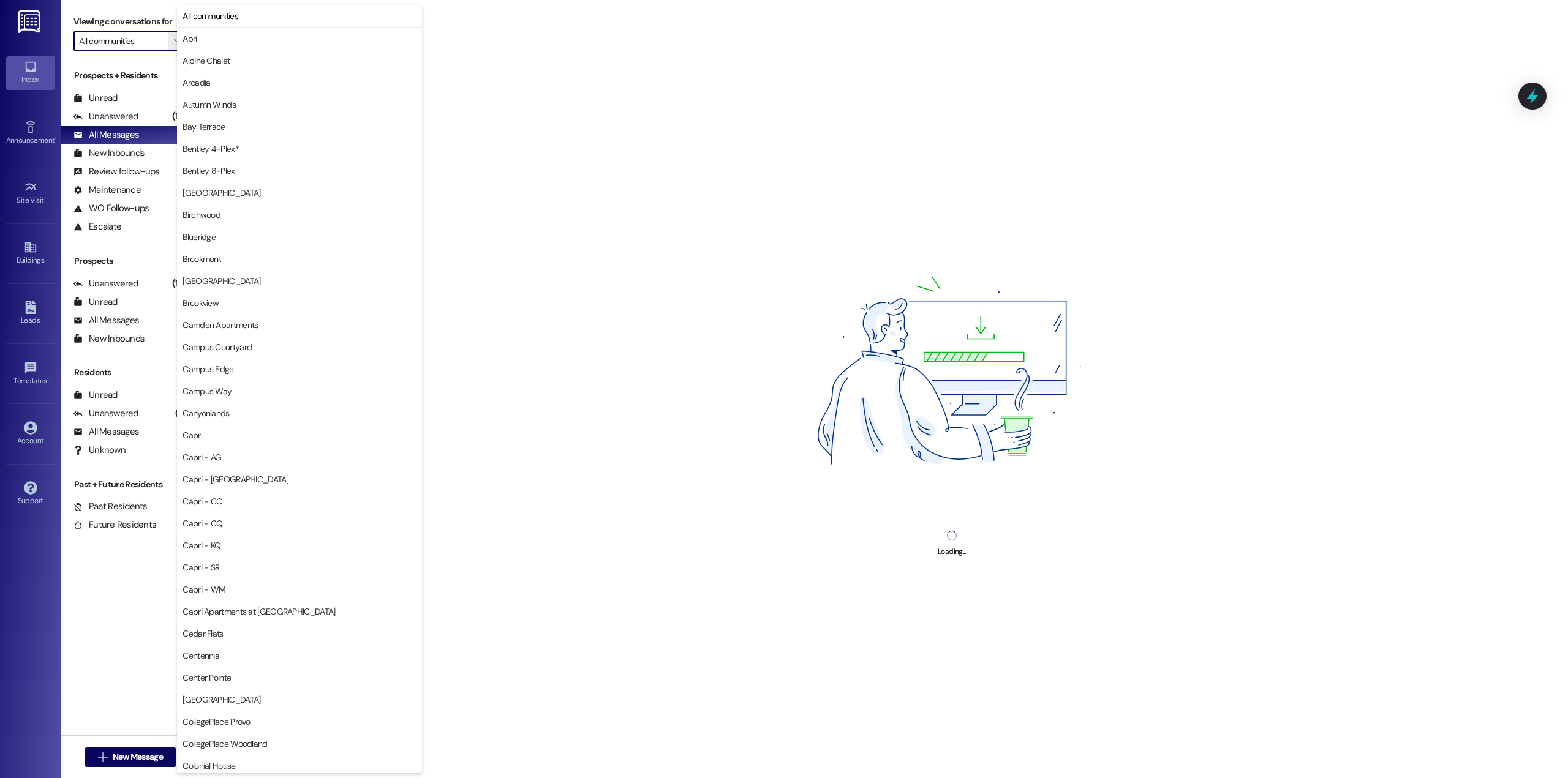
type input "Fleur De Lis Apartments"
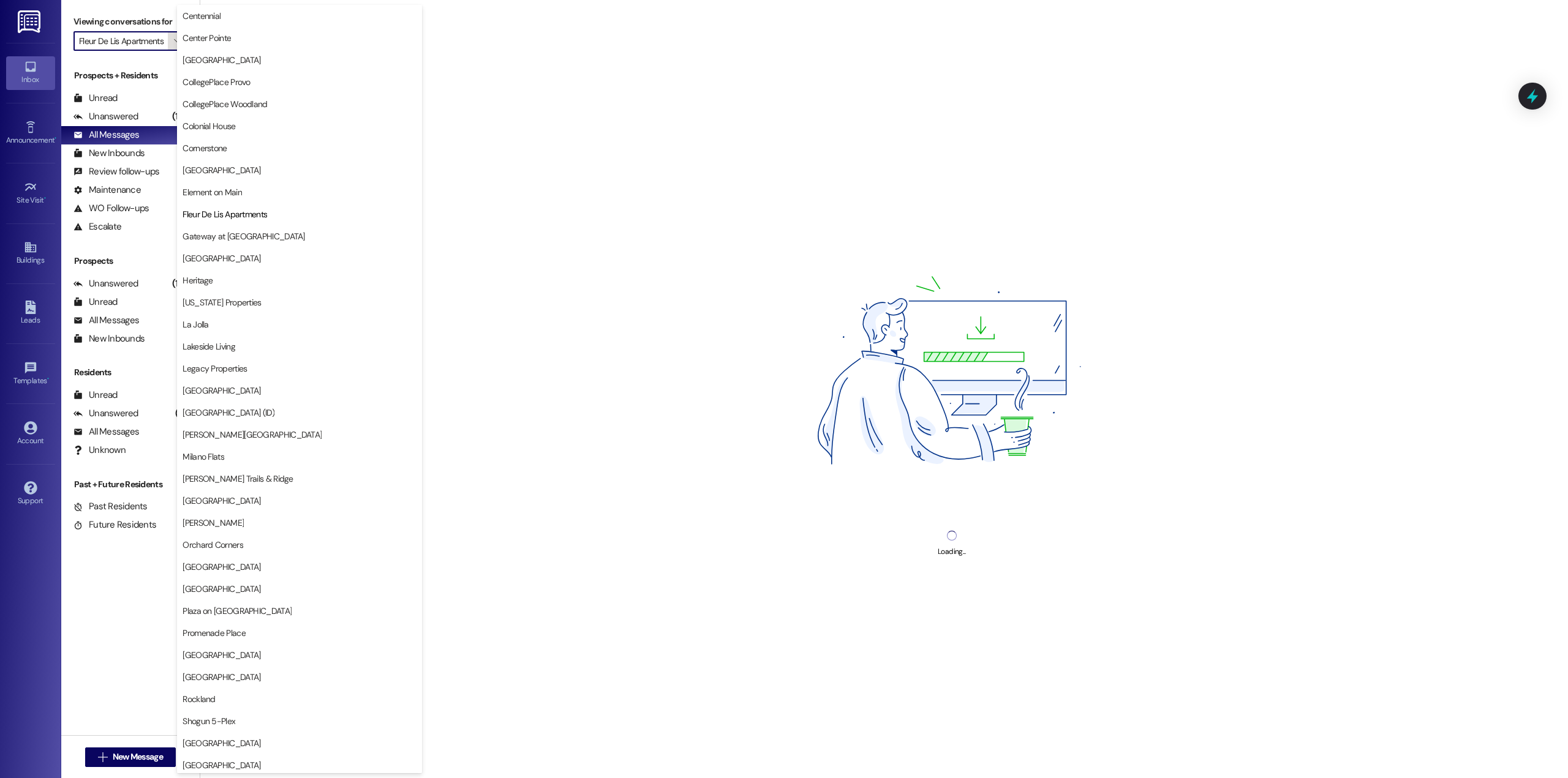
click at [174, 43] on icon "" at bounding box center [177, 41] width 6 height 10
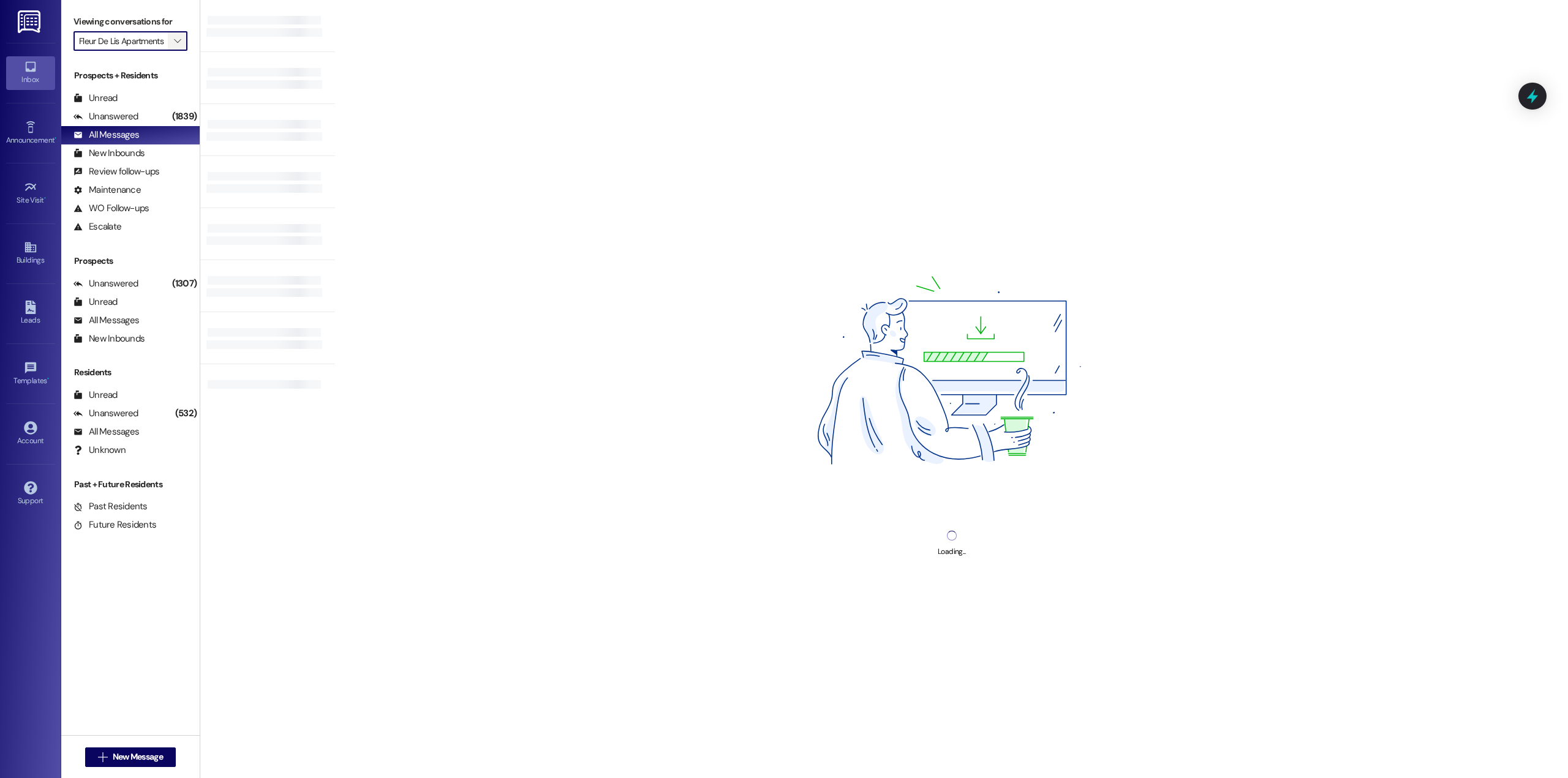
click at [172, 43] on span "" at bounding box center [178, 41] width 11 height 20
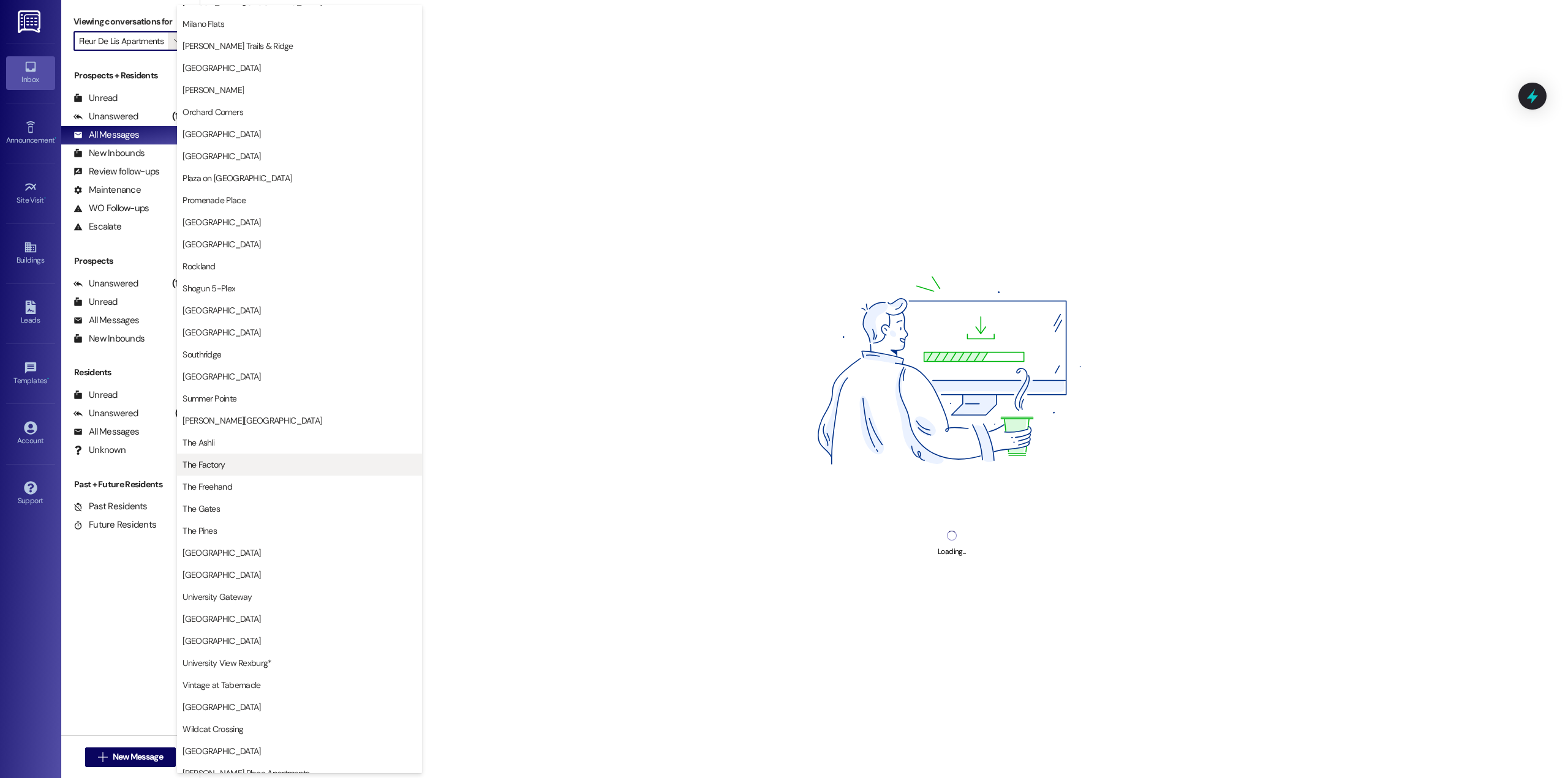
scroll to position [1084, 0]
click at [244, 453] on span "The Factory" at bounding box center [300, 454] width 234 height 12
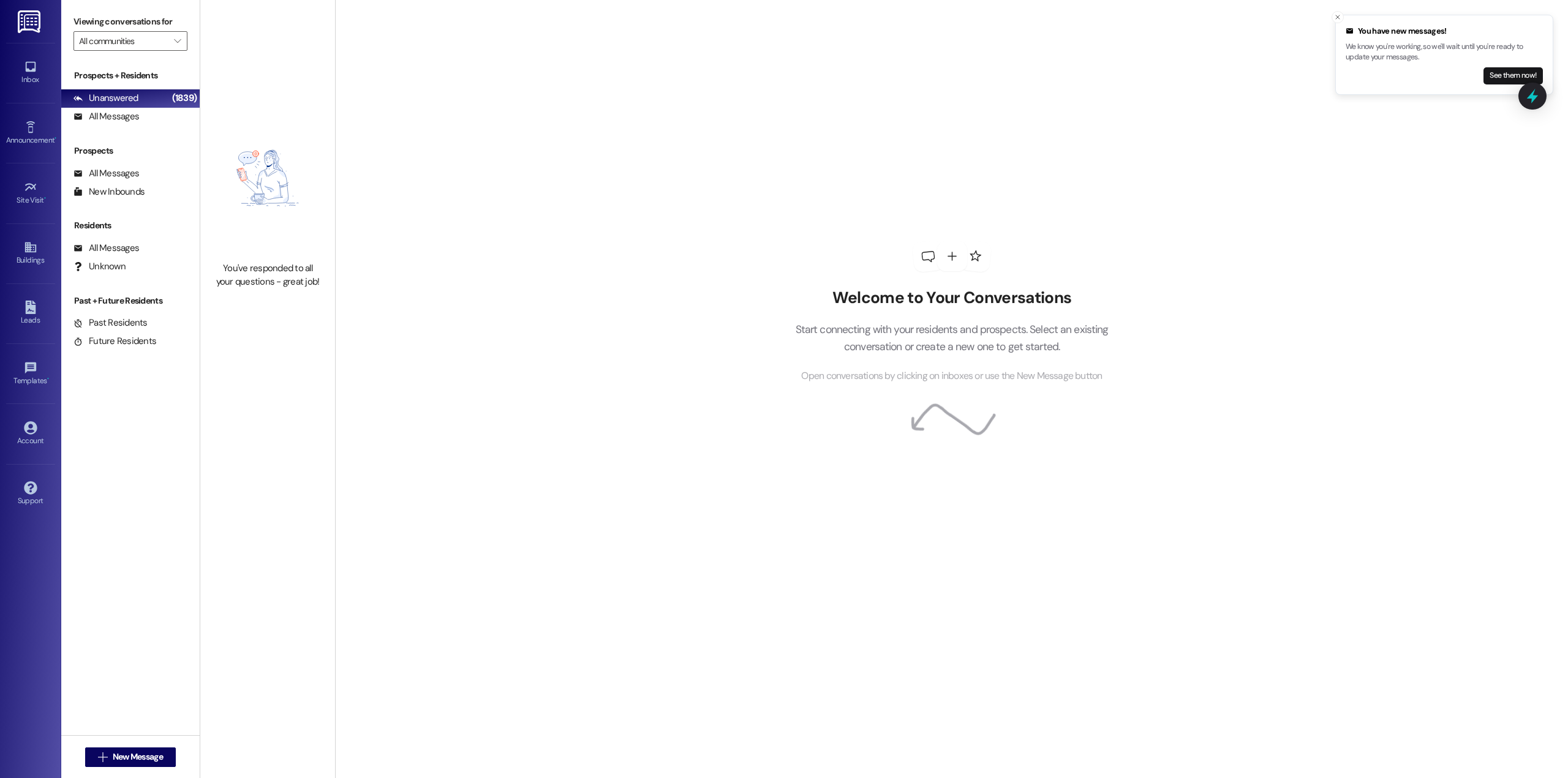
type input "The Factory"
